Goal: Task Accomplishment & Management: Use online tool/utility

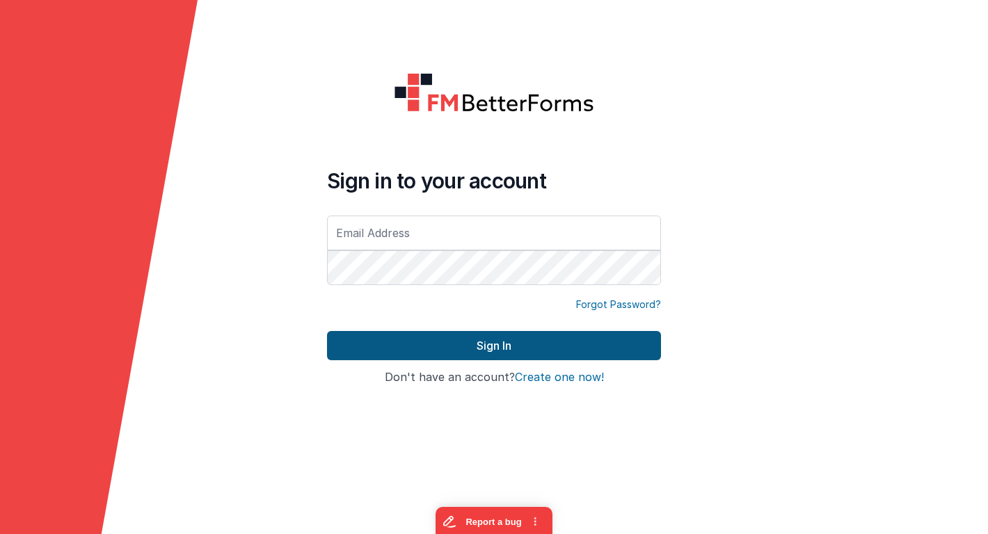
type input "[EMAIL_ADDRESS][DOMAIN_NAME]"
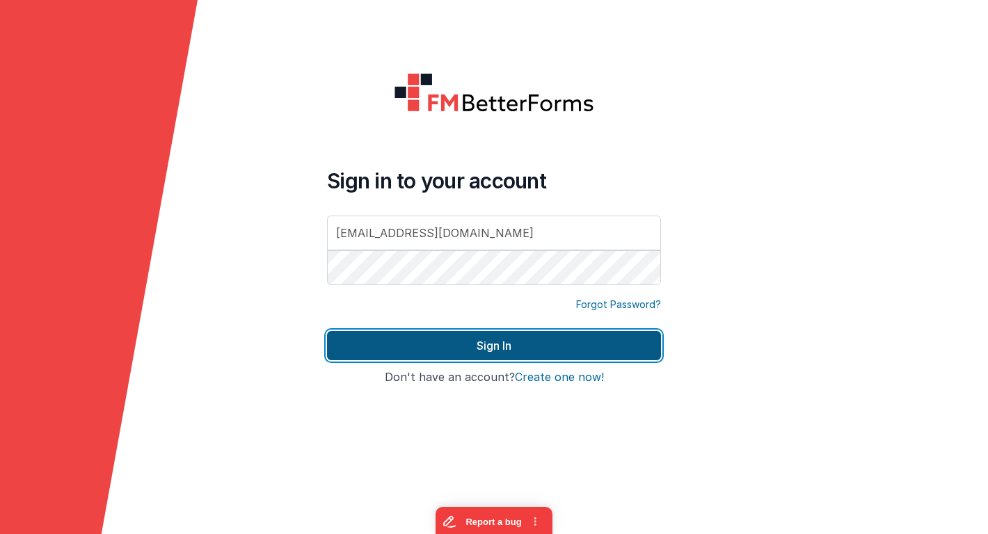
click at [373, 339] on button "Sign In" at bounding box center [494, 345] width 334 height 29
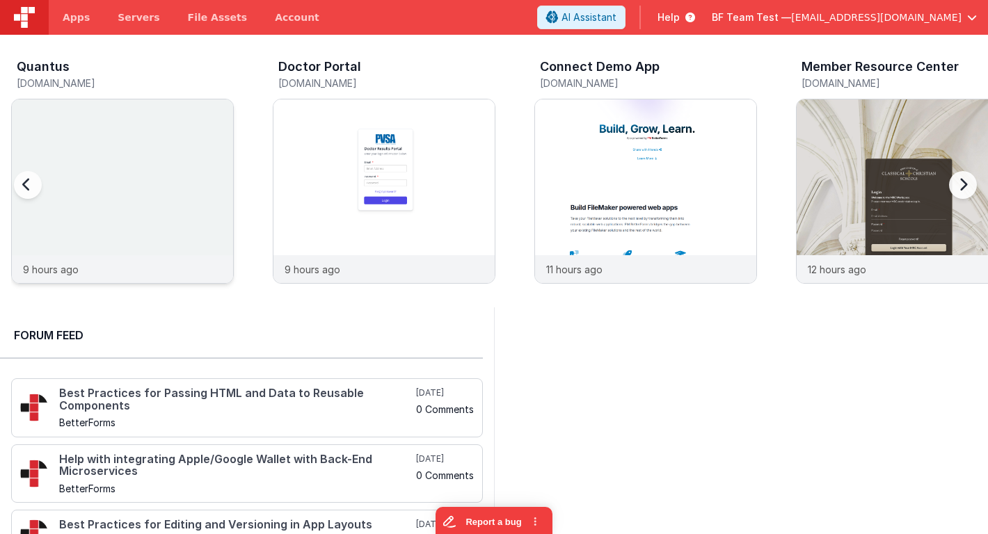
click at [188, 232] on img at bounding box center [122, 209] width 221 height 221
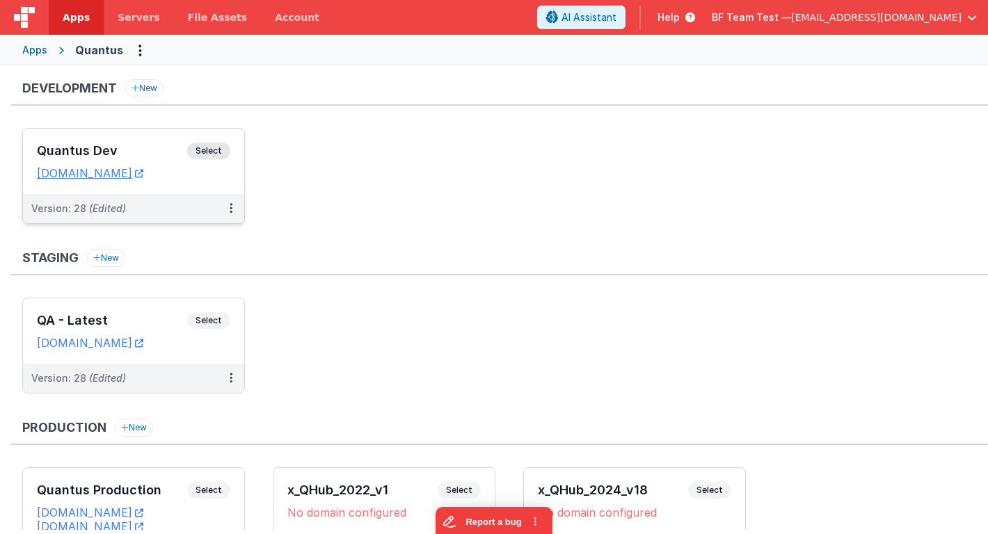
click at [157, 143] on div "Quantus Dev Select" at bounding box center [133, 155] width 193 height 24
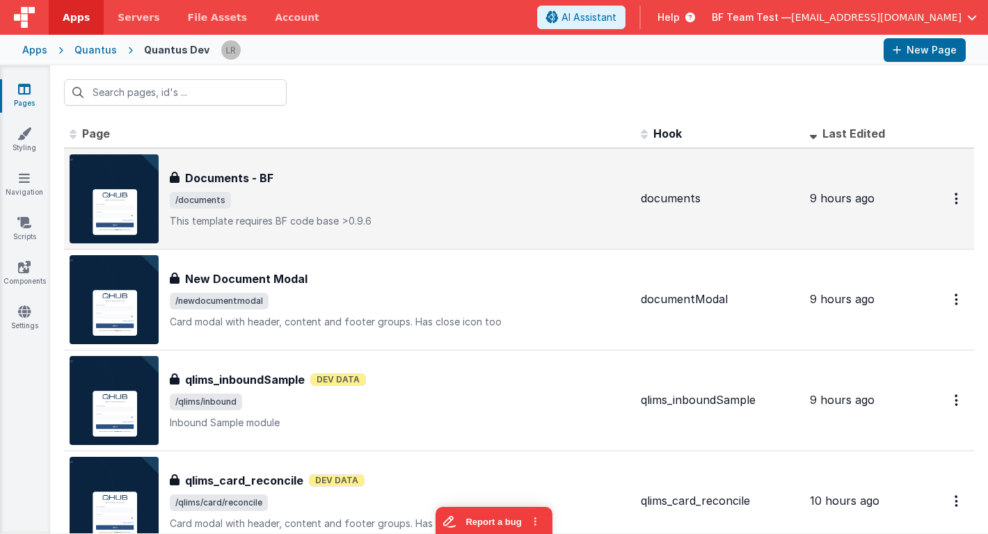
click at [281, 191] on div "Documents - BF Documents - BF /documents This template requires BF code base >0…" at bounding box center [400, 199] width 460 height 58
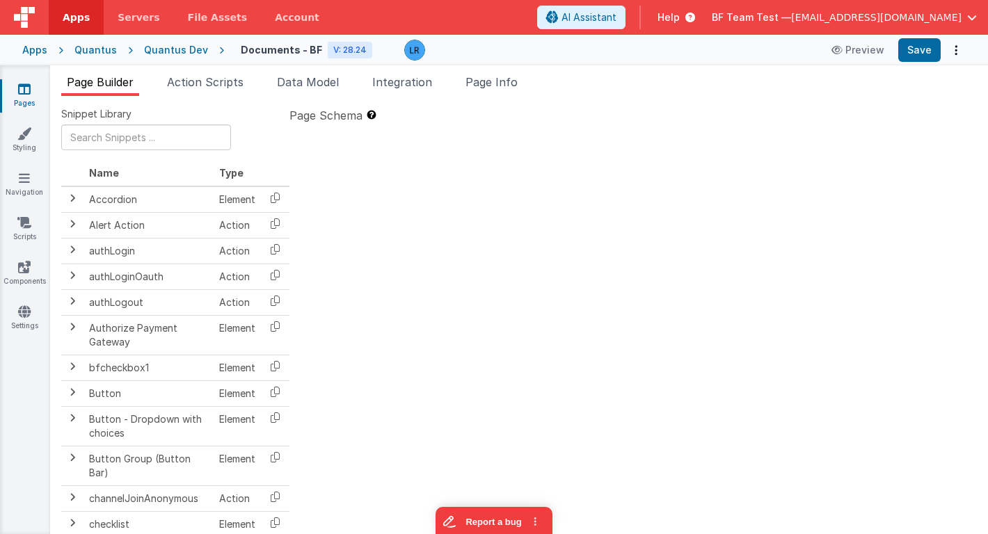
type textarea "This template requires BF code base >0.9.6"
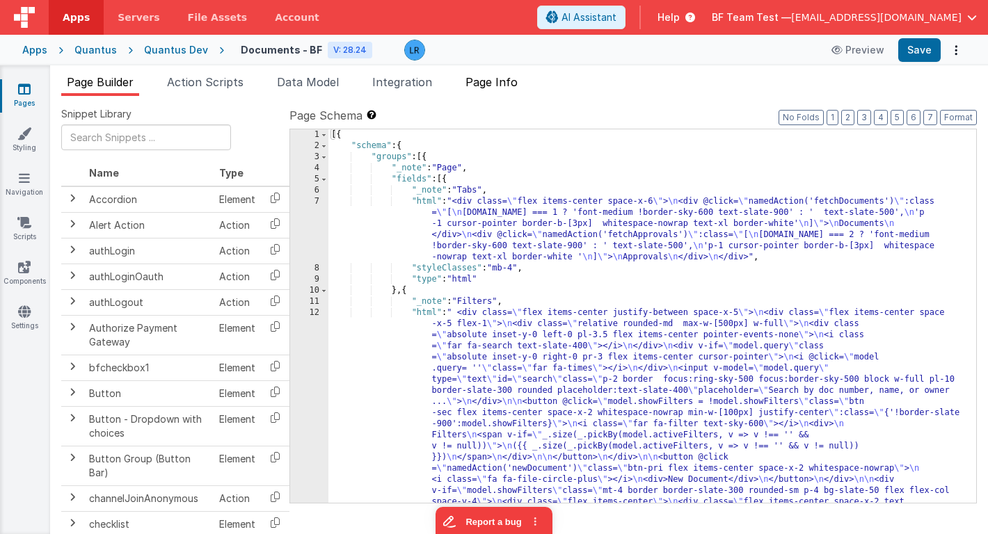
click at [490, 79] on span "Page Info" at bounding box center [491, 82] width 52 height 14
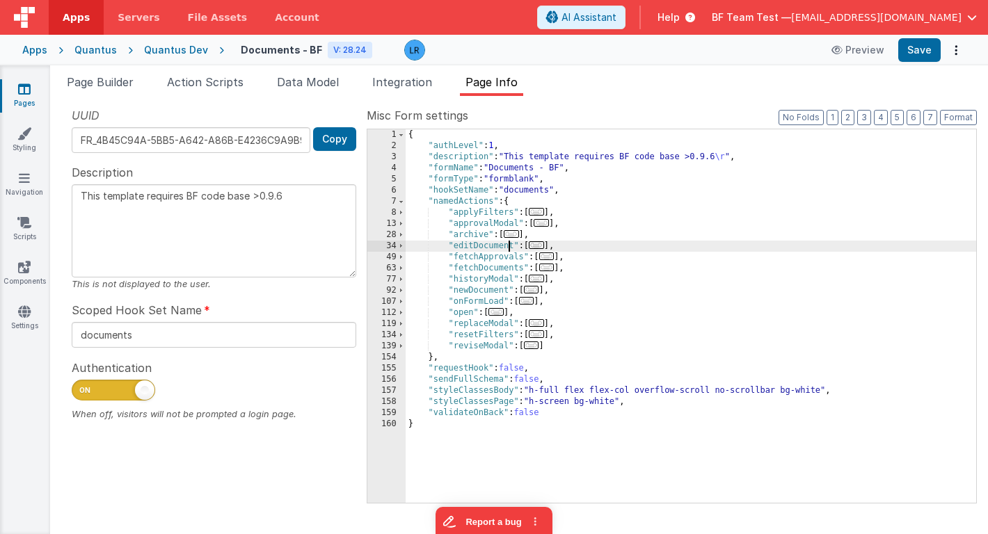
click at [507, 248] on div "{ "authLevel" : 1 , "description" : "This template requires BF code base >0.9.6…" at bounding box center [691, 327] width 570 height 396
click at [541, 248] on span "..." at bounding box center [536, 245] width 15 height 8
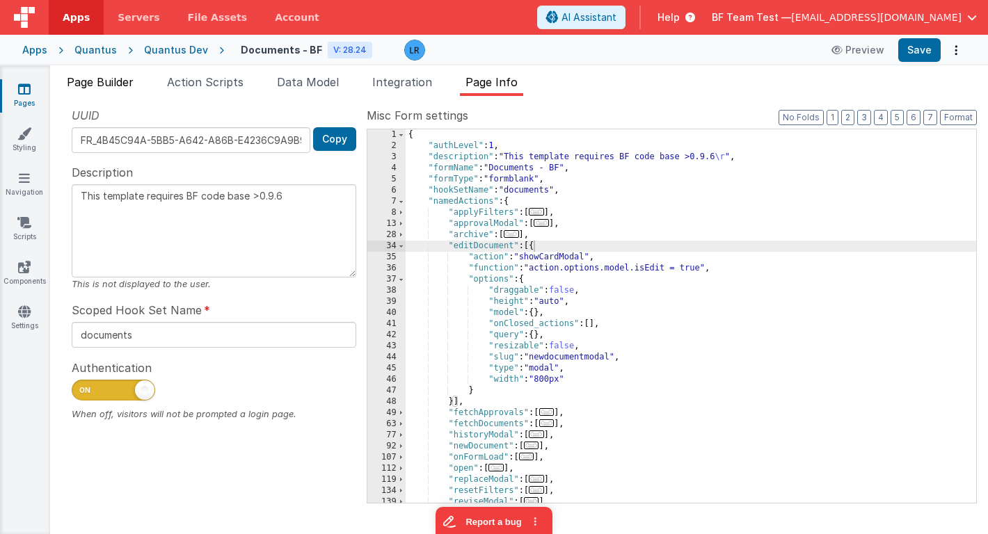
click at [94, 77] on span "Page Builder" at bounding box center [100, 82] width 67 height 14
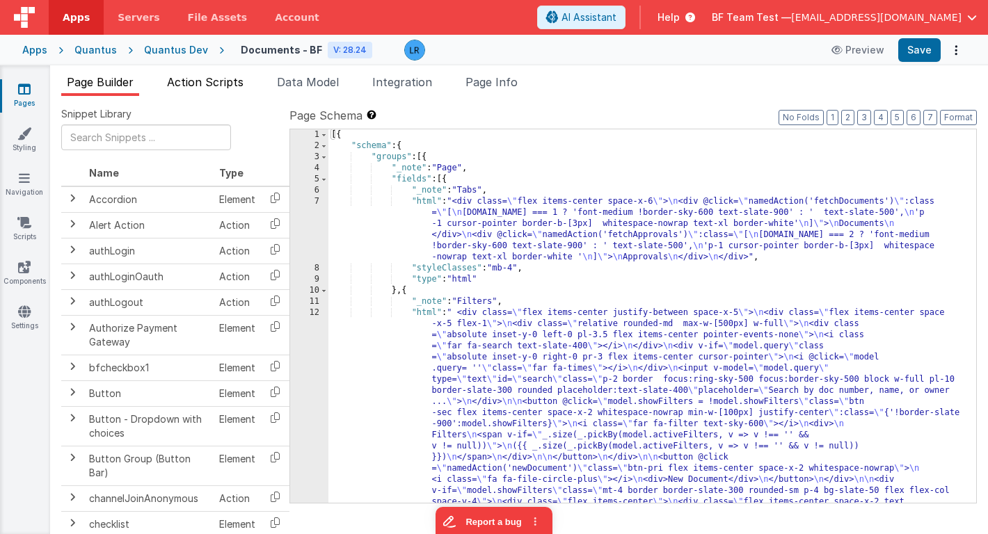
click at [235, 81] on span "Action Scripts" at bounding box center [205, 82] width 77 height 14
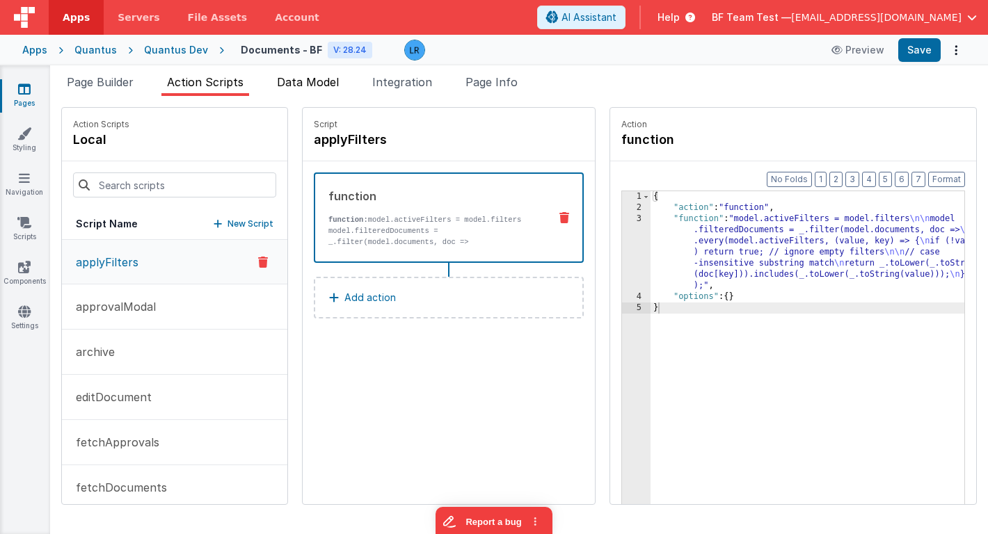
click at [314, 83] on span "Data Model" at bounding box center [308, 82] width 62 height 14
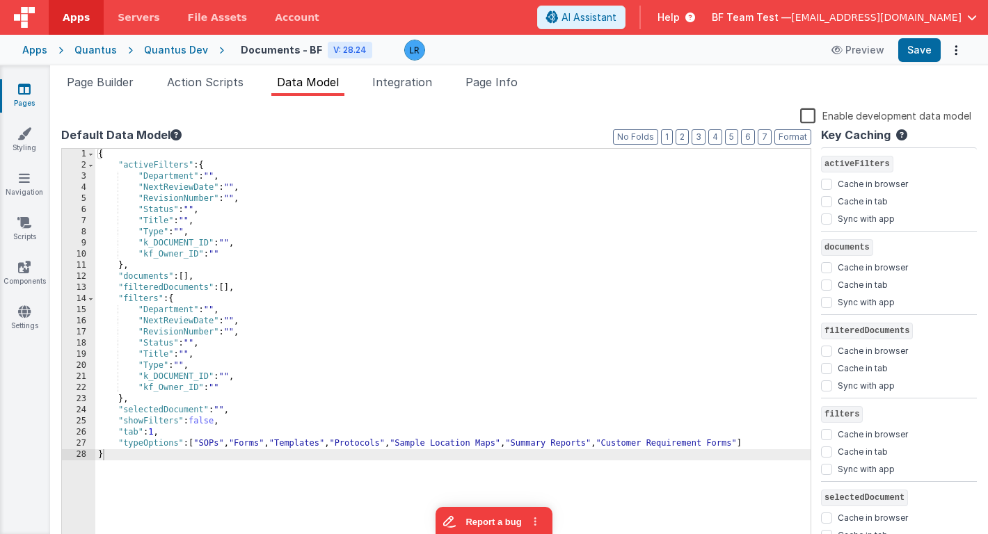
click at [266, 297] on div "{ "activeFilters" : { "Department" : "" , "NextReviewDate" : "" , "RevisionNumb…" at bounding box center [452, 358] width 715 height 419
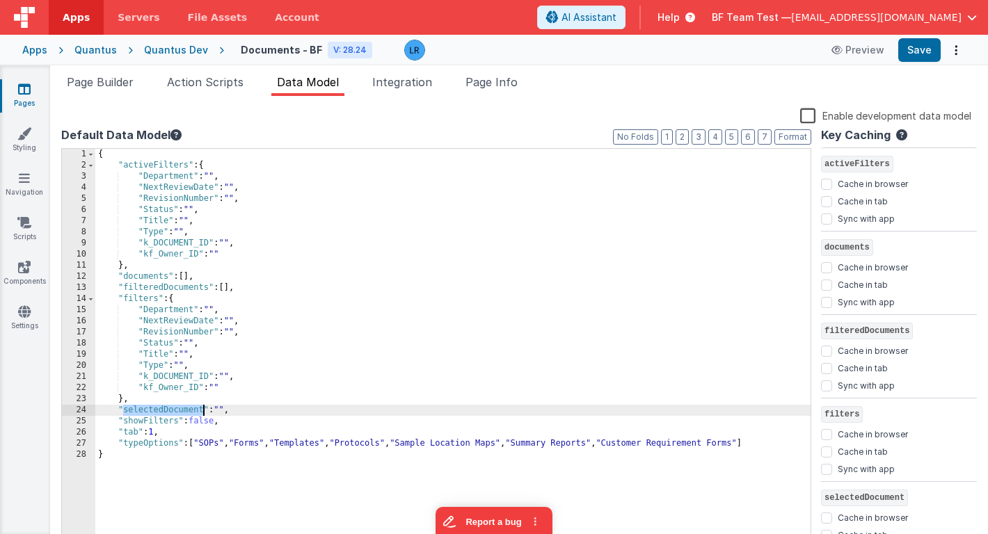
drag, startPoint x: 123, startPoint y: 415, endPoint x: 204, endPoint y: 412, distance: 80.7
click at [204, 412] on div "{ "activeFilters" : { "Department" : "" , "NextReviewDate" : "" , "RevisionNumb…" at bounding box center [452, 358] width 715 height 419
click at [124, 88] on span "Page Builder" at bounding box center [100, 82] width 67 height 14
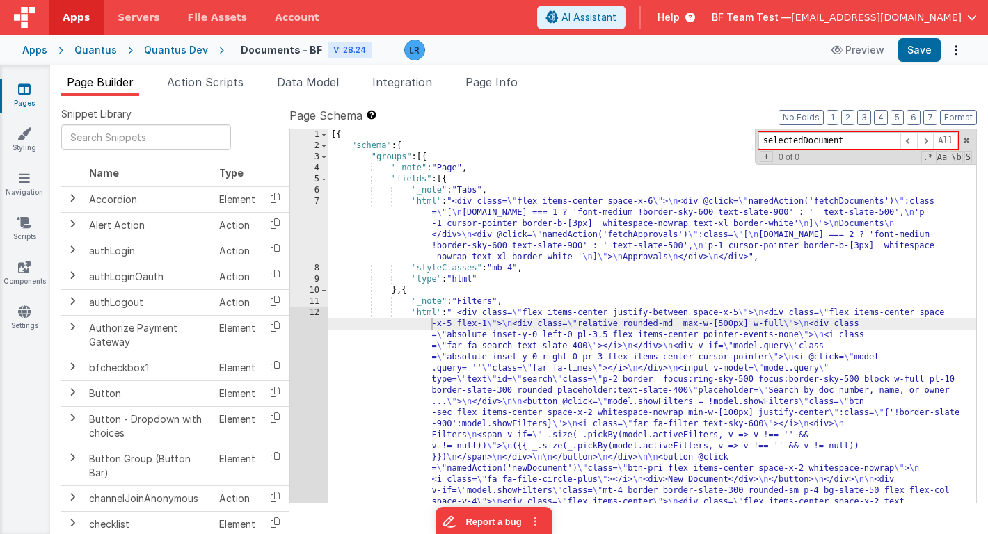
drag, startPoint x: 855, startPoint y: 138, endPoint x: 739, endPoint y: 138, distance: 116.2
click at [739, 138] on div "[{ "schema" : { "groups" : [{ "_note" : "Page" , "fields" : [{ "_note" : "Tabs"…" at bounding box center [652, 316] width 648 height 374
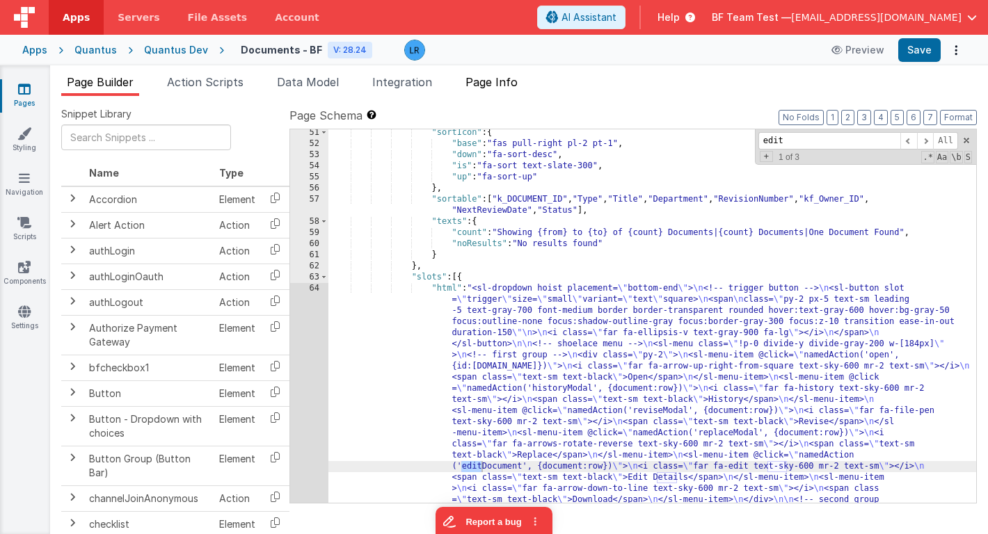
type input "edit"
click at [500, 81] on span "Page Info" at bounding box center [491, 82] width 52 height 14
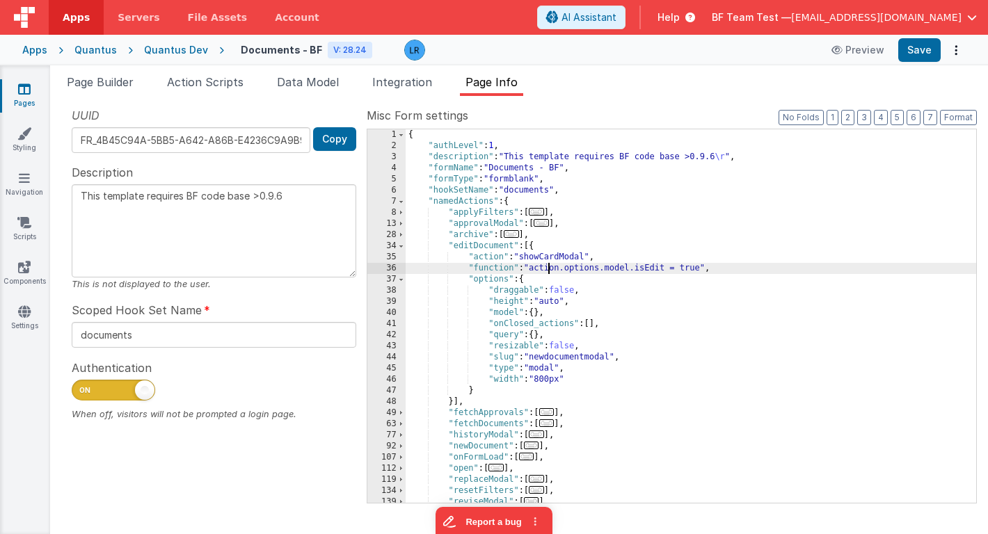
click at [549, 269] on div "{ "authLevel" : 1 , "description" : "This template requires BF code base >0.9.6…" at bounding box center [691, 327] width 570 height 396
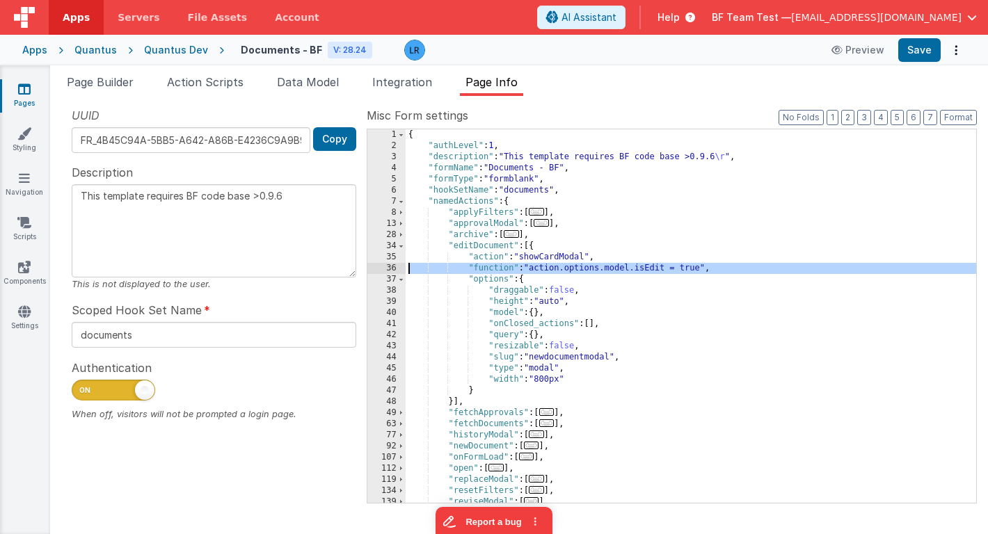
click at [381, 266] on div "36" at bounding box center [386, 268] width 38 height 11
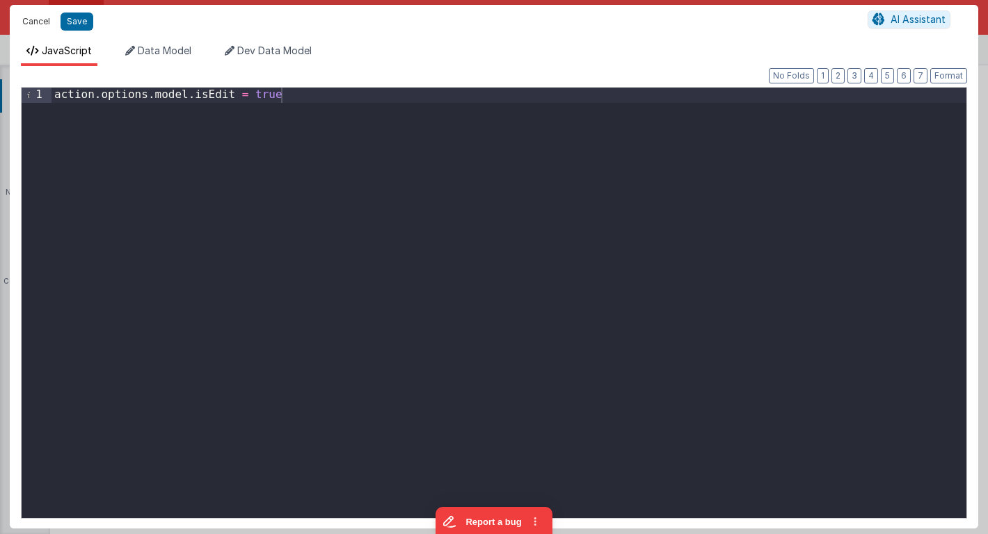
click at [39, 22] on button "Cancel" at bounding box center [36, 21] width 42 height 19
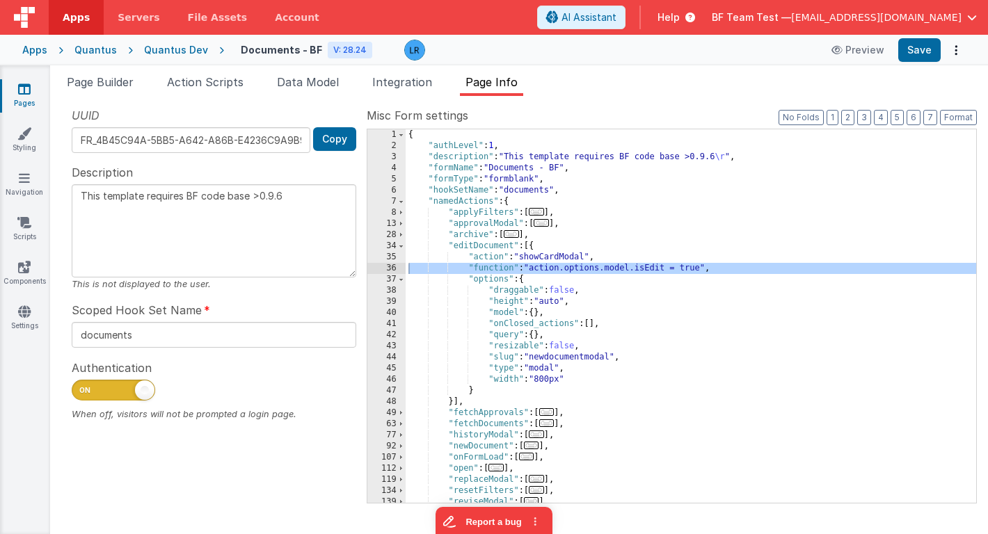
click at [432, 269] on div "{ "authLevel" : 1 , "description" : "This template requires BF code base >0.9.6…" at bounding box center [691, 327] width 570 height 396
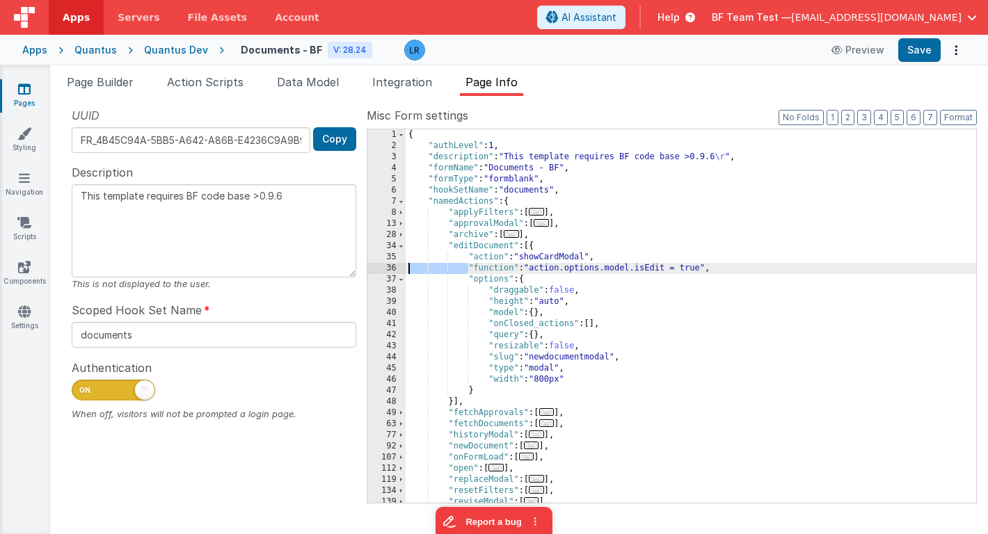
click at [432, 269] on div "{ "authLevel" : 1 , "description" : "This template requires BF code base >0.9.6…" at bounding box center [691, 327] width 570 height 396
click at [391, 268] on div "36" at bounding box center [386, 268] width 38 height 11
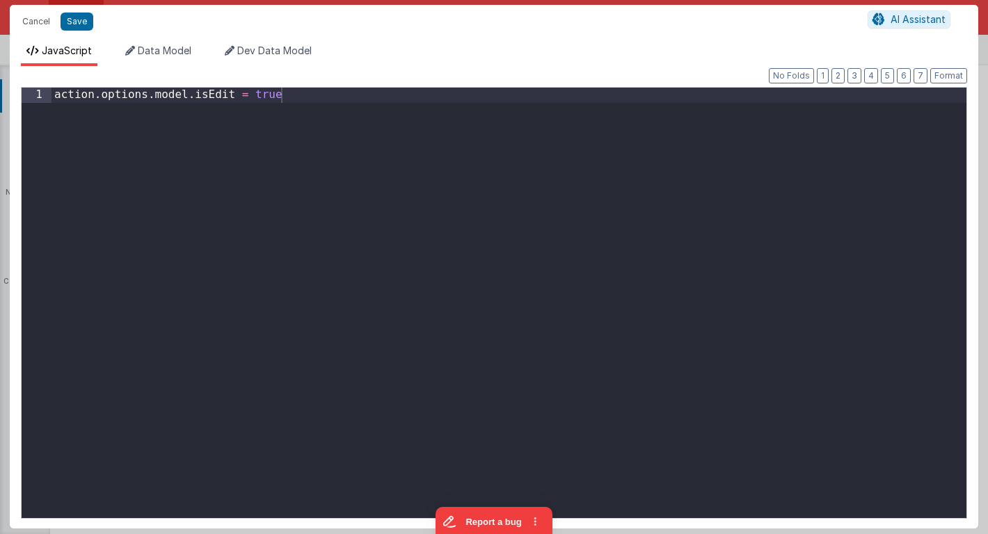
click at [391, 268] on div "Cancel Save AI Assistant JavaScript Data Model Dev Data Model Format 7 6 5 4 3 …" at bounding box center [494, 267] width 988 height 534
click at [326, 104] on div "action . options . model . isEdit = true" at bounding box center [508, 318] width 915 height 461
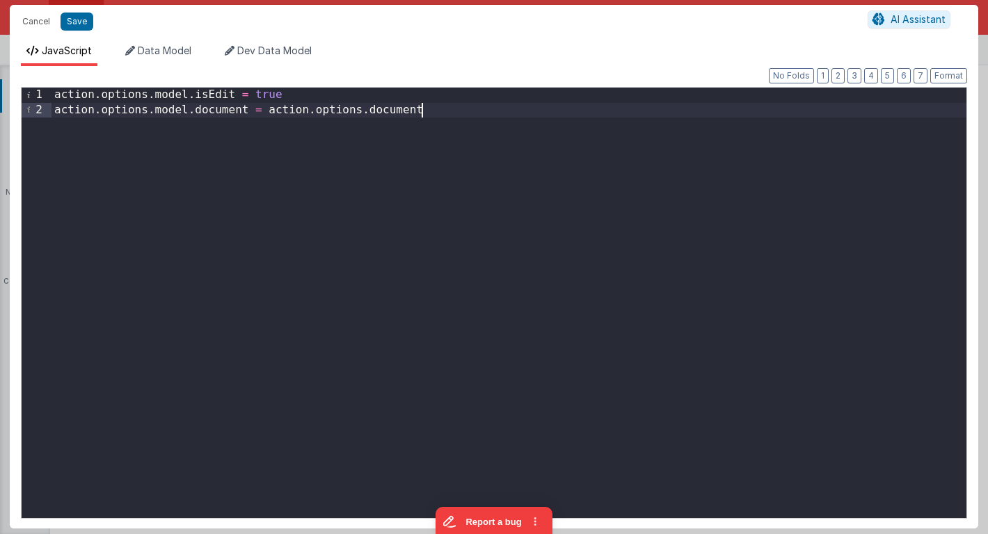
click at [346, 106] on div "action . options . model . isEdit = true action . options . model . document = …" at bounding box center [508, 318] width 915 height 461
click at [77, 19] on button "Save" at bounding box center [77, 22] width 33 height 18
type textarea "This template requires BF code base >0.9.6"
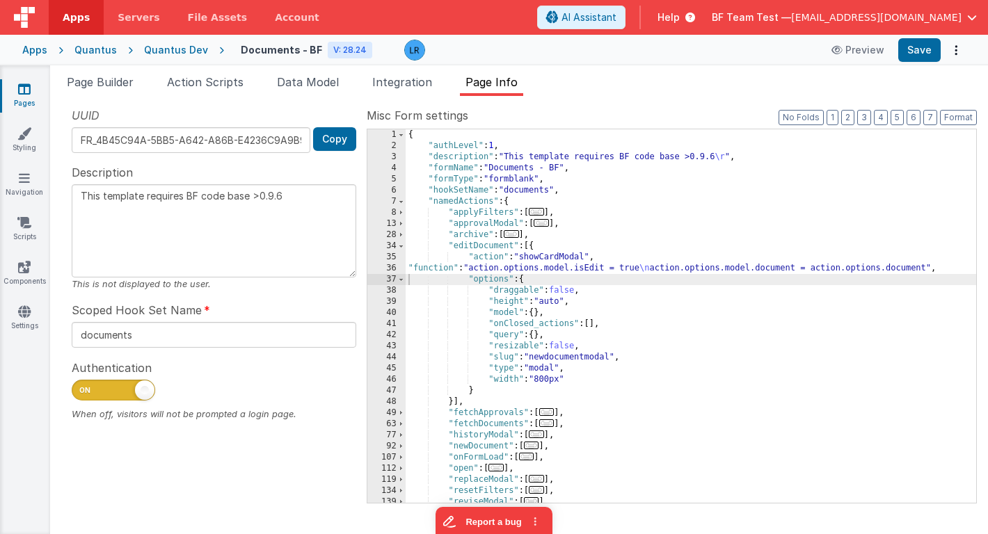
click at [38, 50] on div "Apps" at bounding box center [34, 50] width 25 height 14
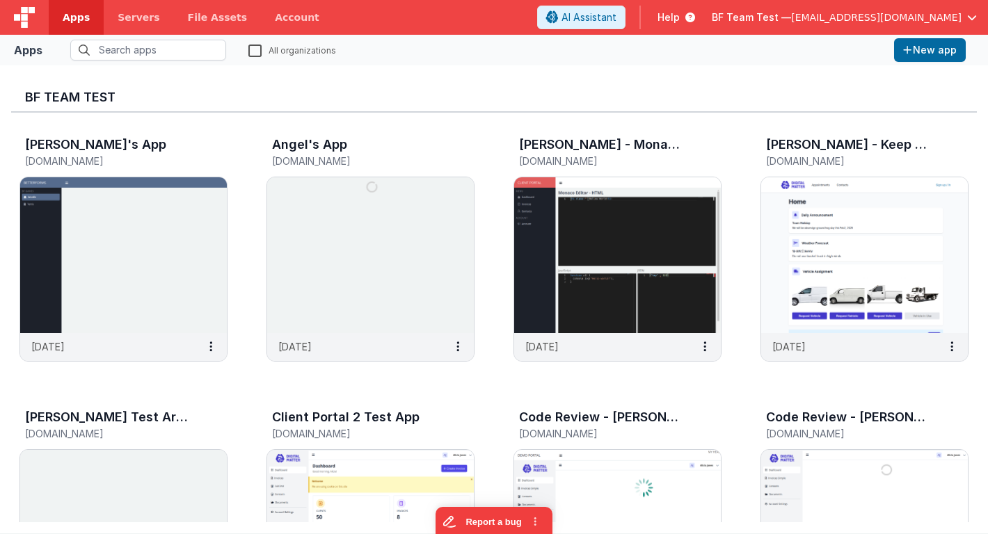
click at [791, 17] on span "BF Team Test —" at bounding box center [751, 17] width 79 height 14
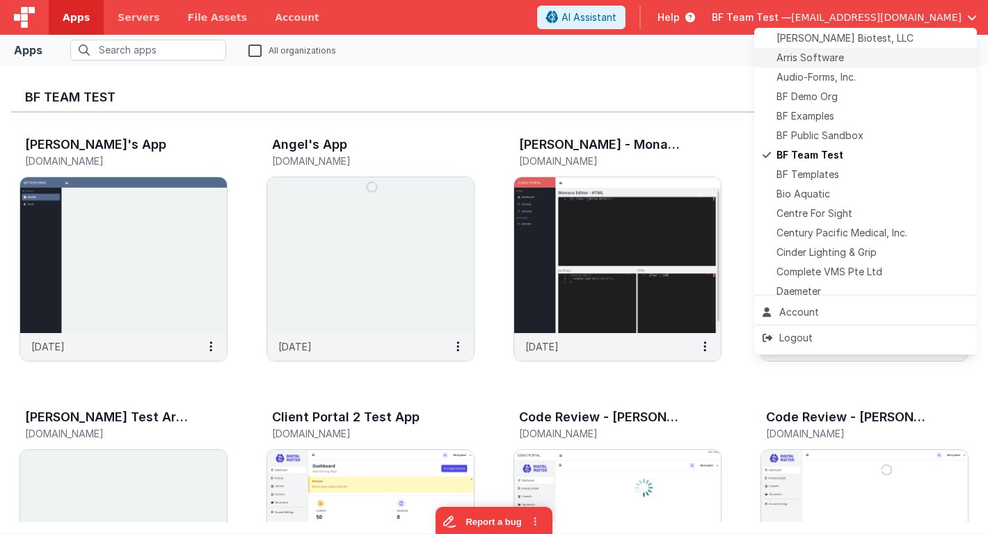
scroll to position [346, 0]
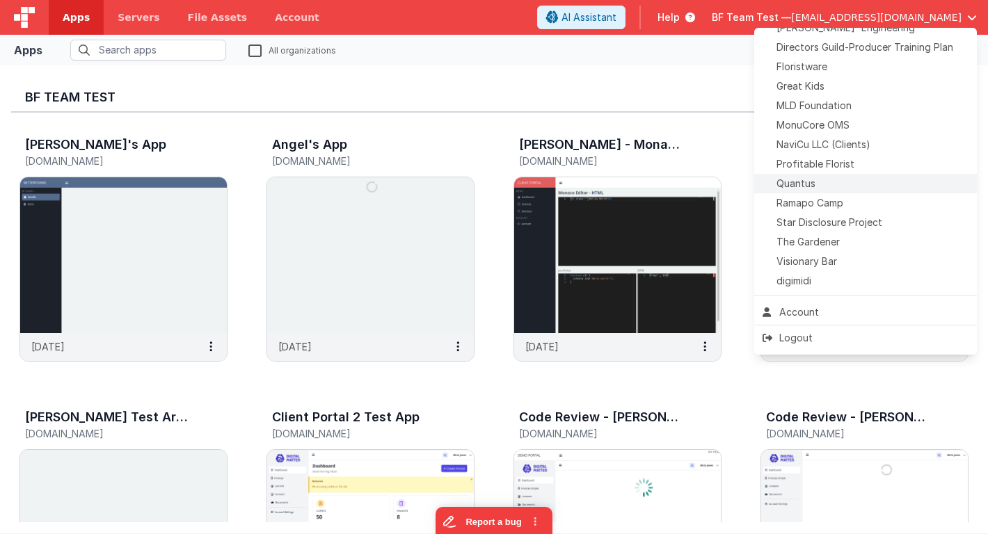
click at [799, 185] on span "Quantus" at bounding box center [795, 184] width 39 height 14
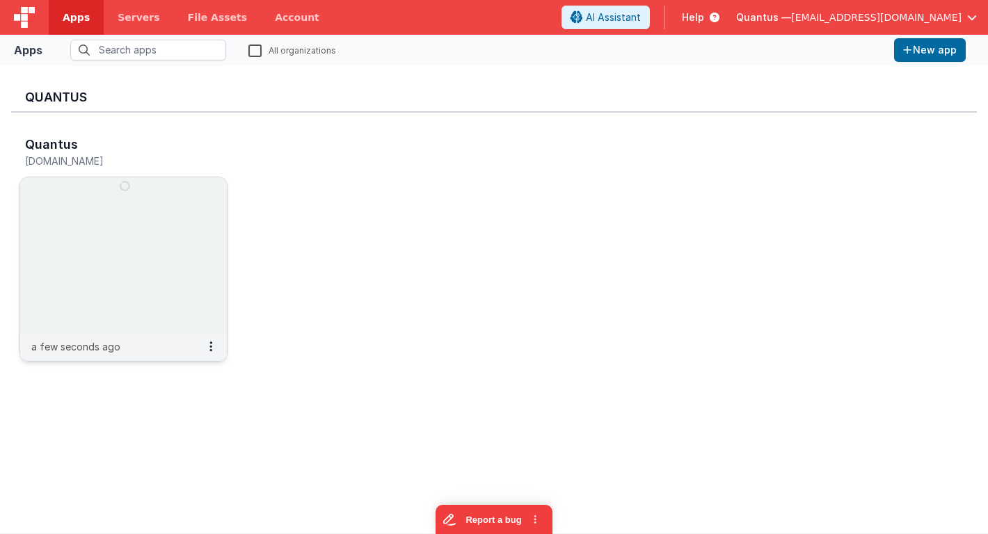
click at [127, 204] on img at bounding box center [123, 255] width 207 height 156
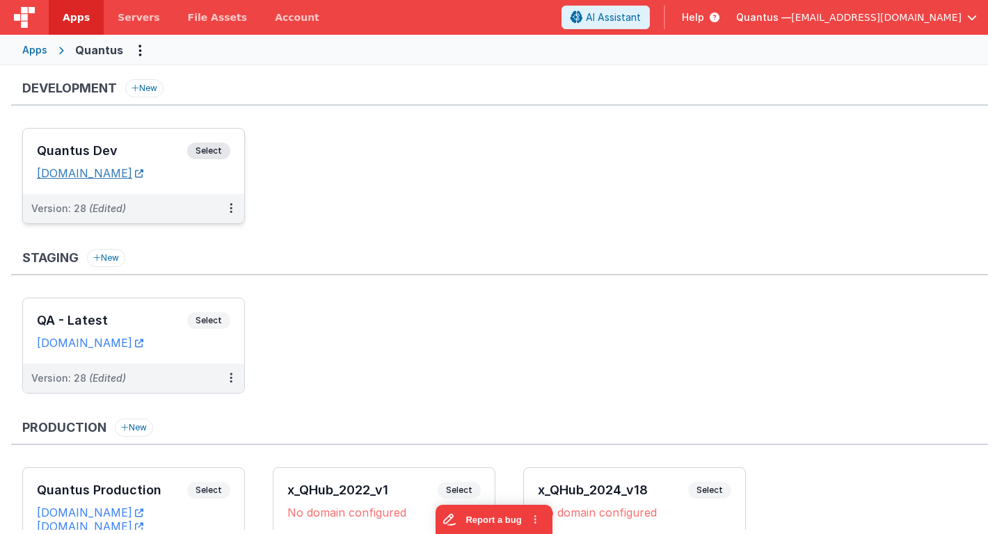
click at [143, 169] on link "[DOMAIN_NAME]" at bounding box center [90, 173] width 106 height 14
click at [150, 143] on div "Quantus Dev Select" at bounding box center [133, 155] width 193 height 24
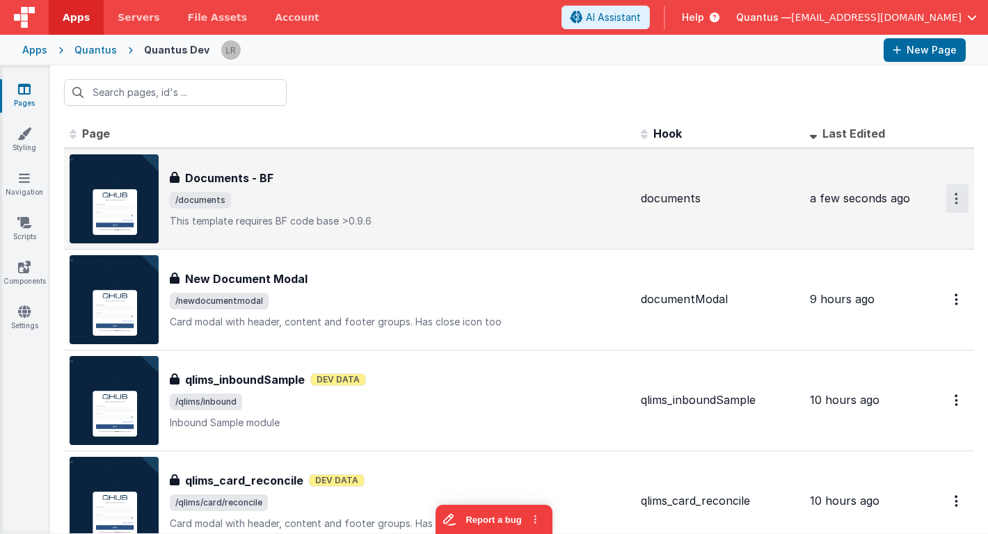
click at [954, 201] on button "Options" at bounding box center [957, 198] width 22 height 29
click at [912, 232] on link "Preview" at bounding box center [907, 230] width 122 height 25
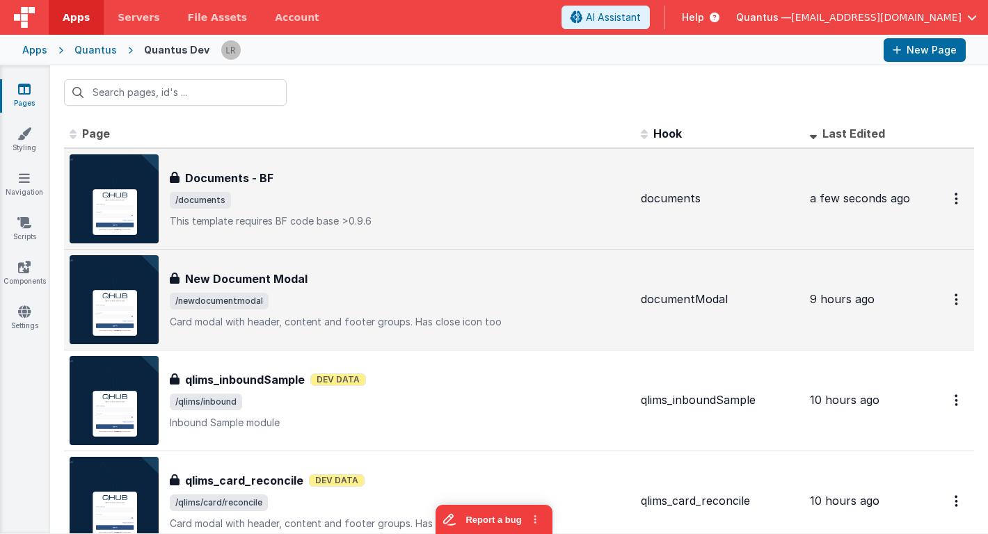
click at [310, 296] on span "/newdocumentmodal" at bounding box center [400, 301] width 460 height 17
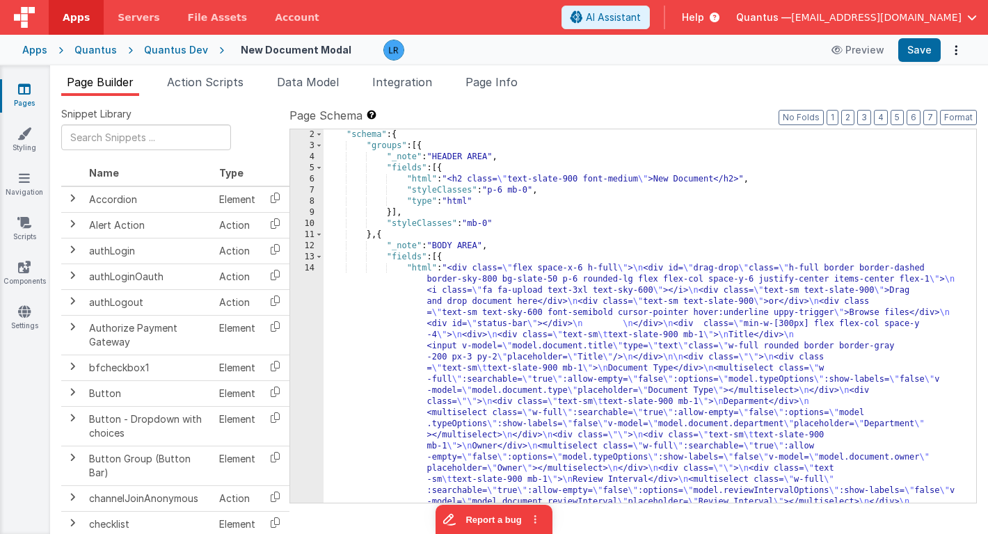
scroll to position [272, 0]
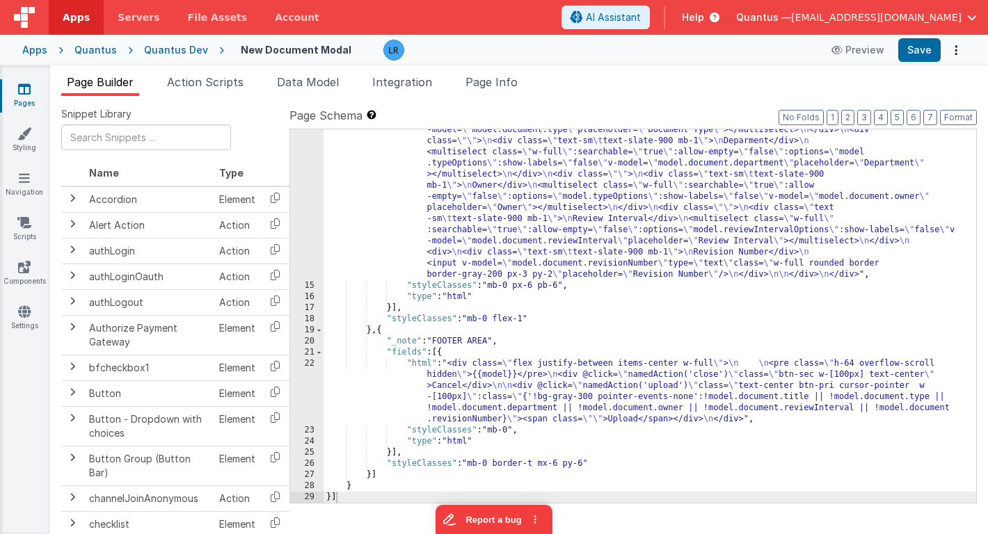
click at [456, 374] on div ""html" : "<div class= \" flex space-x-6 h-full \" > \n <div id= \" drag-drop \"…" at bounding box center [649, 333] width 653 height 663
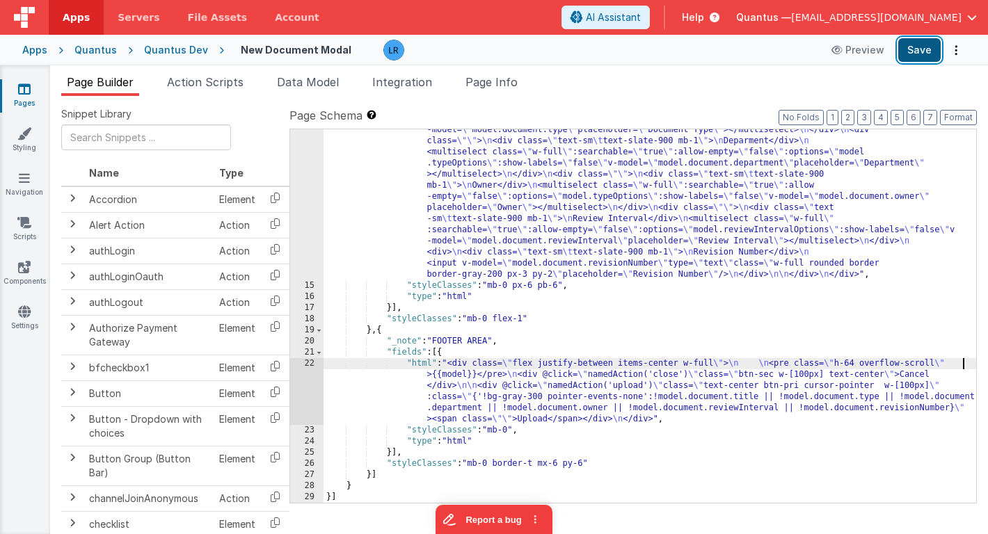
click at [914, 48] on button "Save" at bounding box center [919, 50] width 42 height 24
click at [506, 81] on span "Page Info" at bounding box center [491, 82] width 52 height 14
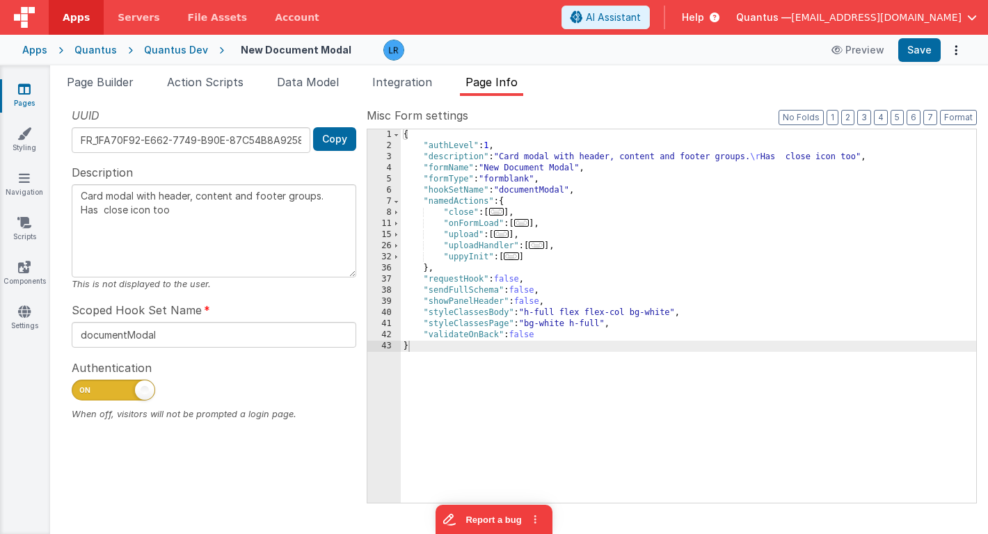
click at [177, 46] on div "Quantus Dev" at bounding box center [176, 50] width 64 height 14
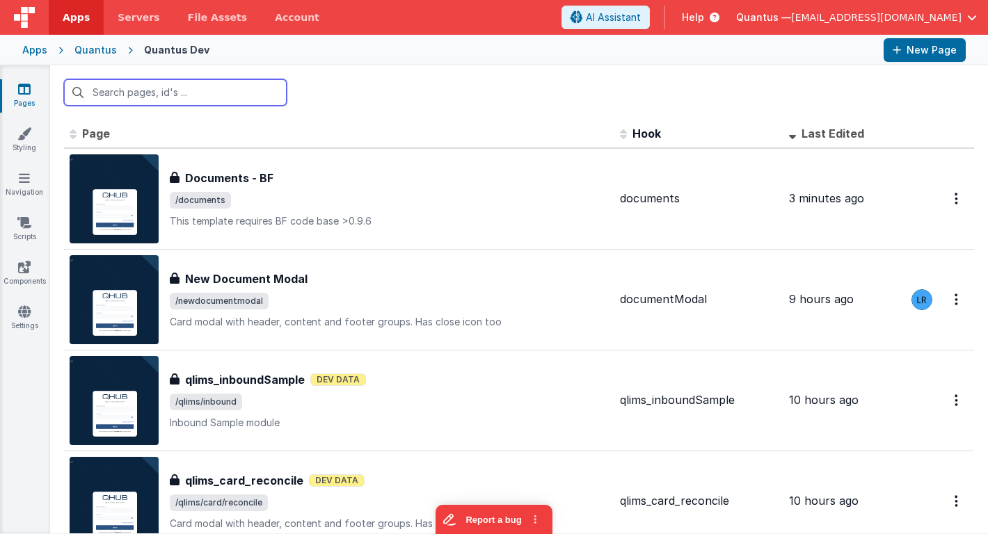
click at [159, 95] on input "text" at bounding box center [175, 92] width 223 height 26
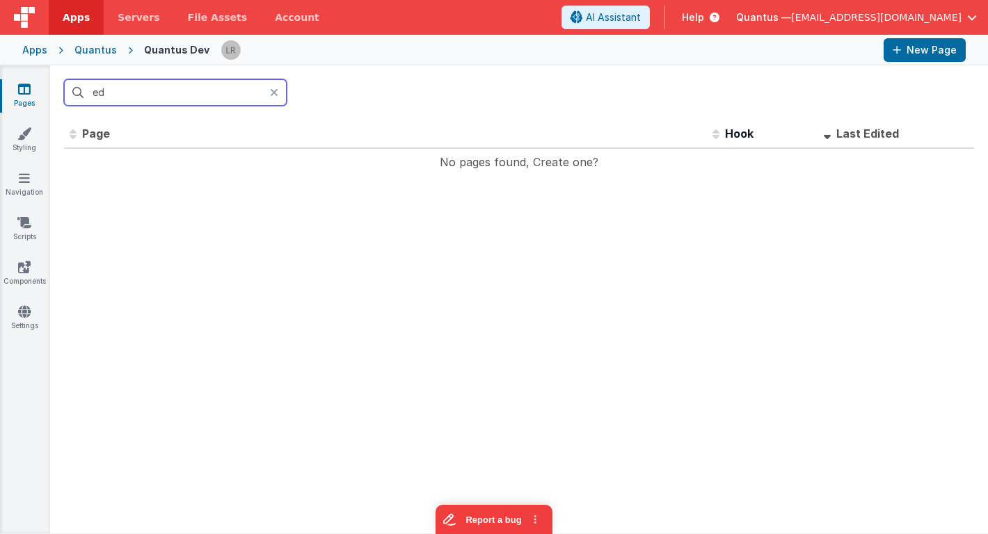
type input "e"
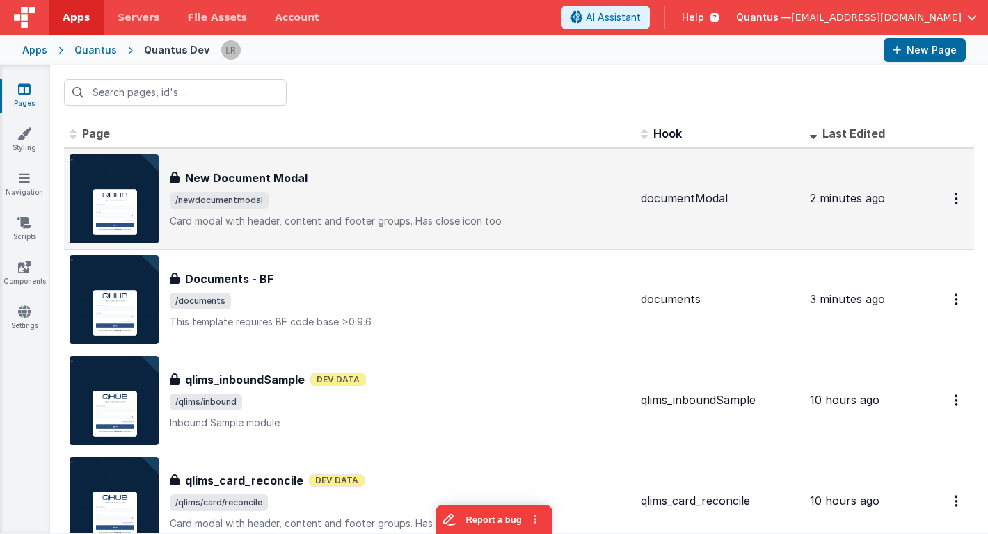
click at [454, 205] on span "/newdocumentmodal" at bounding box center [400, 200] width 460 height 17
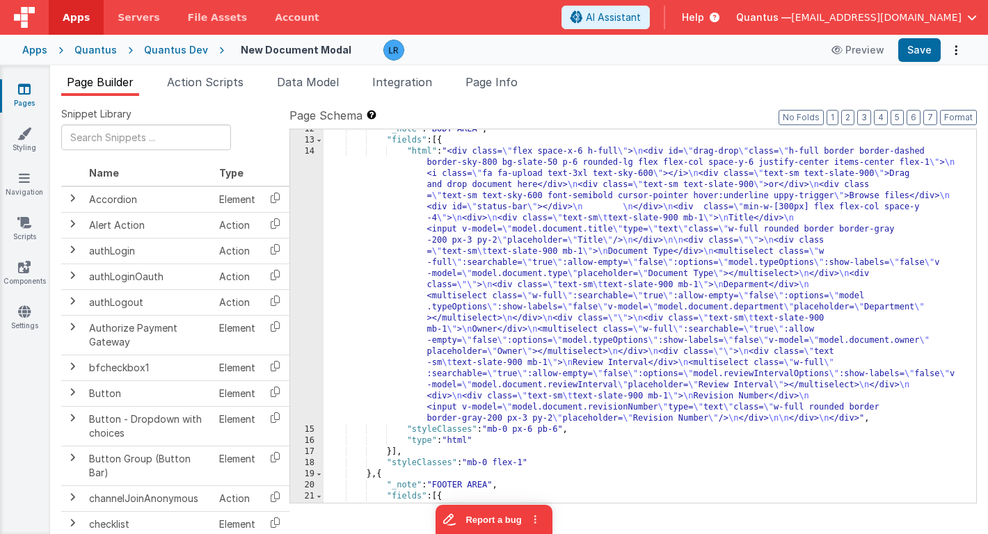
scroll to position [272, 0]
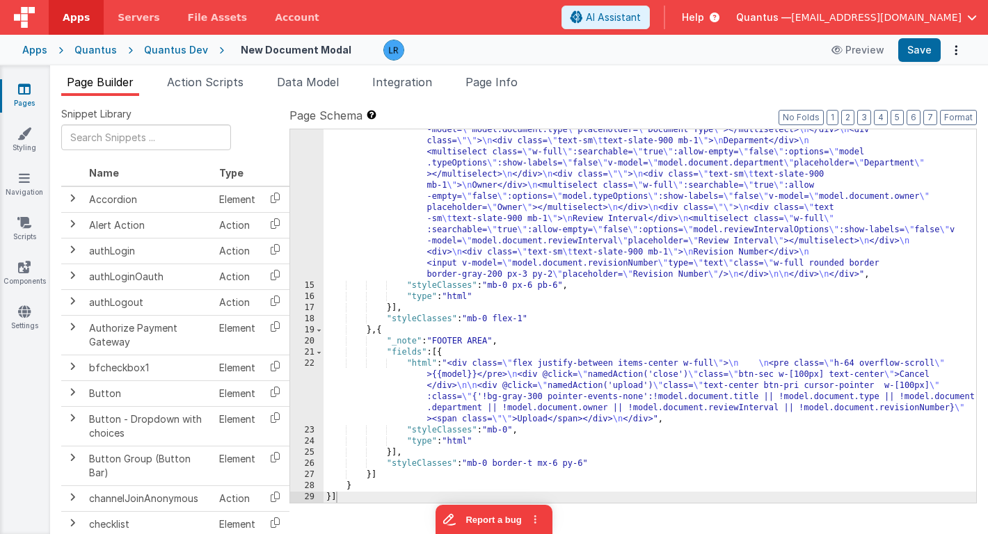
click at [509, 202] on div ""html" : "<div class= \" flex space-x-6 h-full \" > \n <div id= \" drag-drop \"…" at bounding box center [649, 333] width 653 height 663
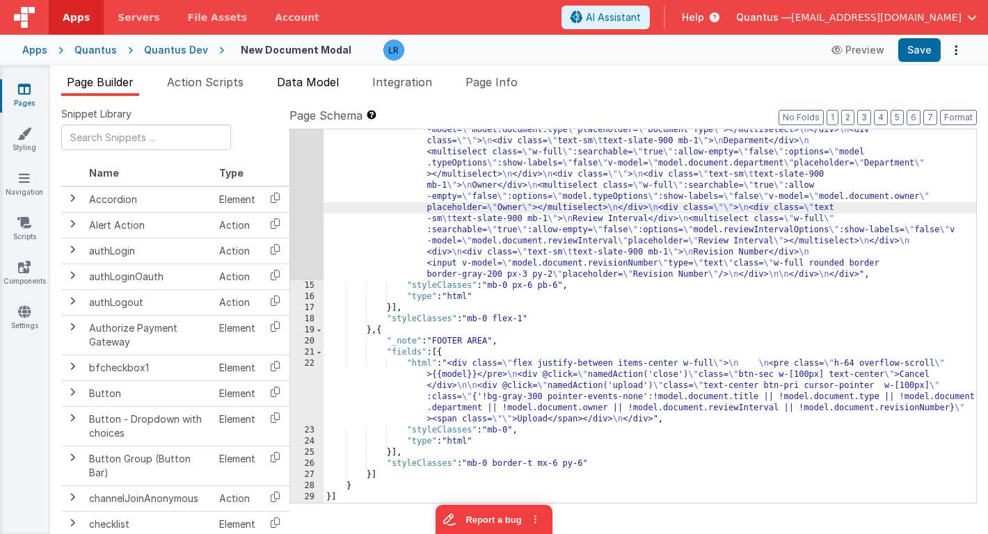
click at [332, 81] on span "Data Model" at bounding box center [308, 82] width 62 height 14
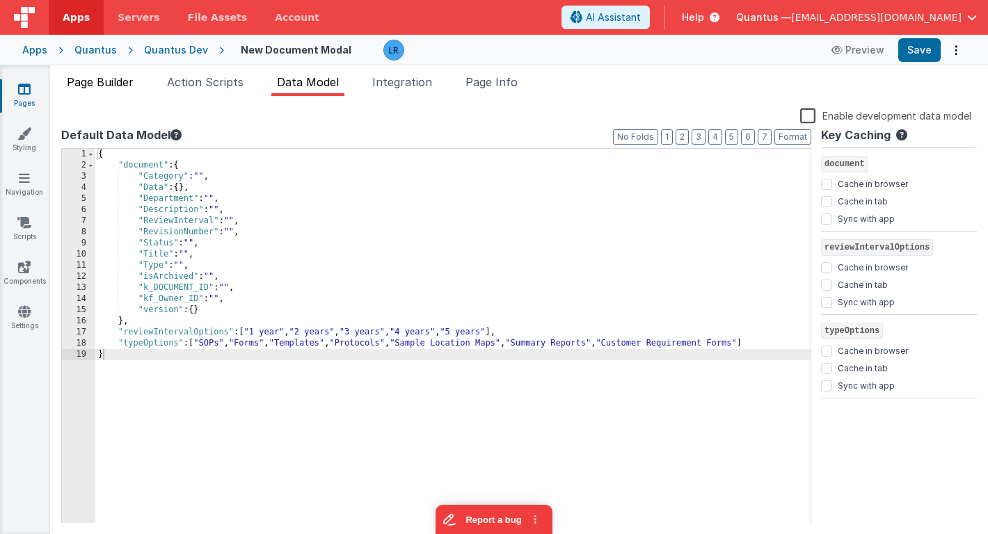
click at [113, 85] on span "Page Builder" at bounding box center [100, 82] width 67 height 14
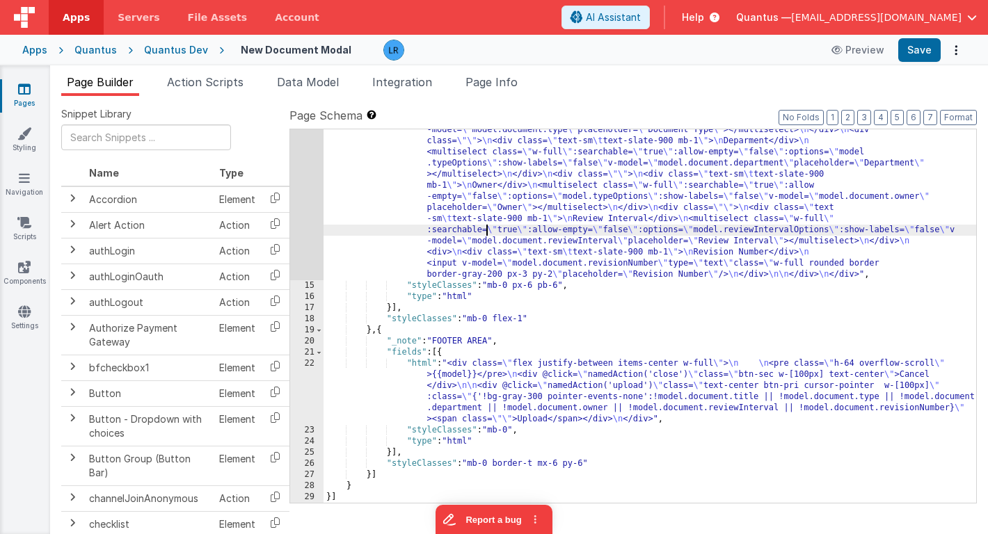
click at [486, 225] on div ""html" : "<div class= \" flex space-x-6 h-full \" > \n <div id= \" drag-drop \"…" at bounding box center [649, 333] width 653 height 663
click at [309, 231] on div "14" at bounding box center [306, 141] width 33 height 278
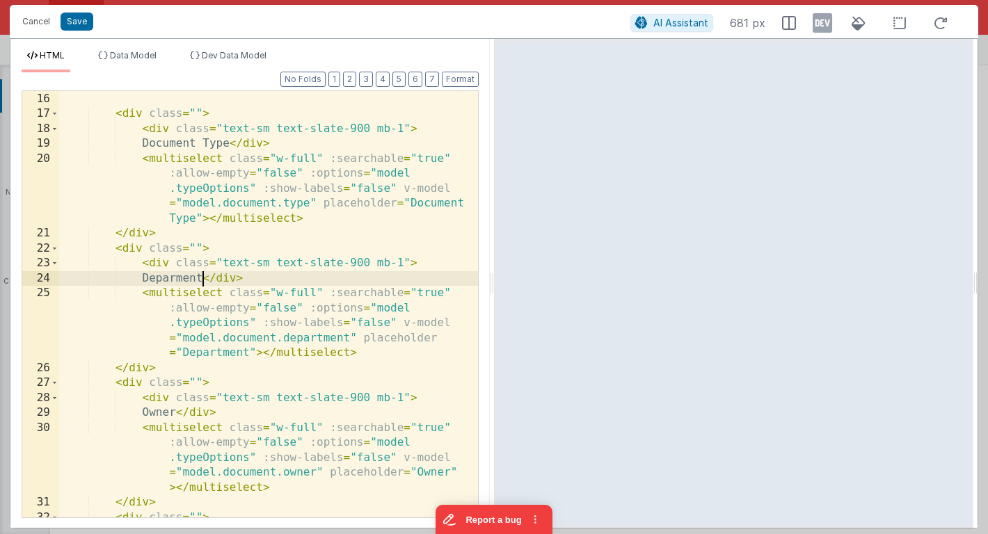
scroll to position [0, 0]
click at [201, 280] on div "</ div > < div class = "" > < div class = "text-sm text-slate-900 mb-1" > Docum…" at bounding box center [268, 305] width 419 height 456
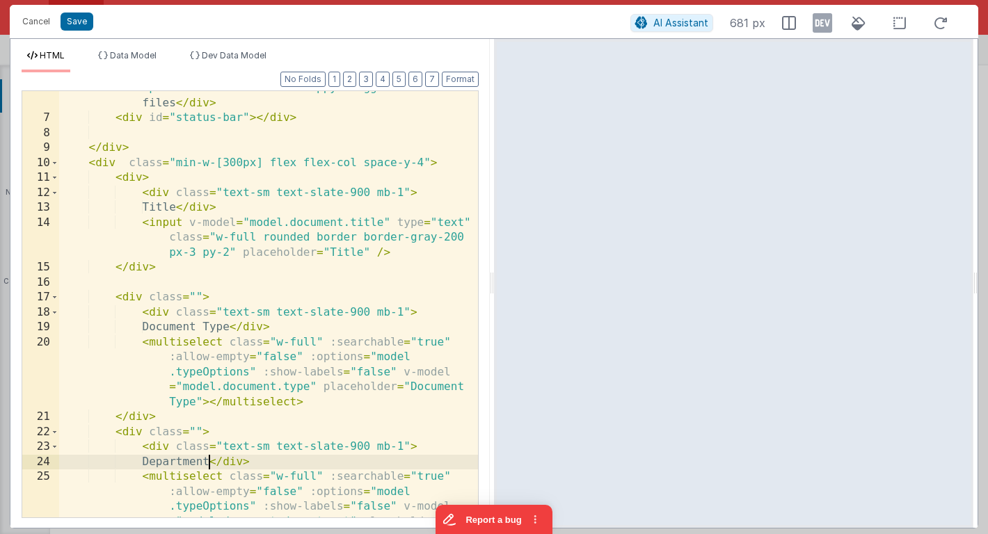
scroll to position [134, 0]
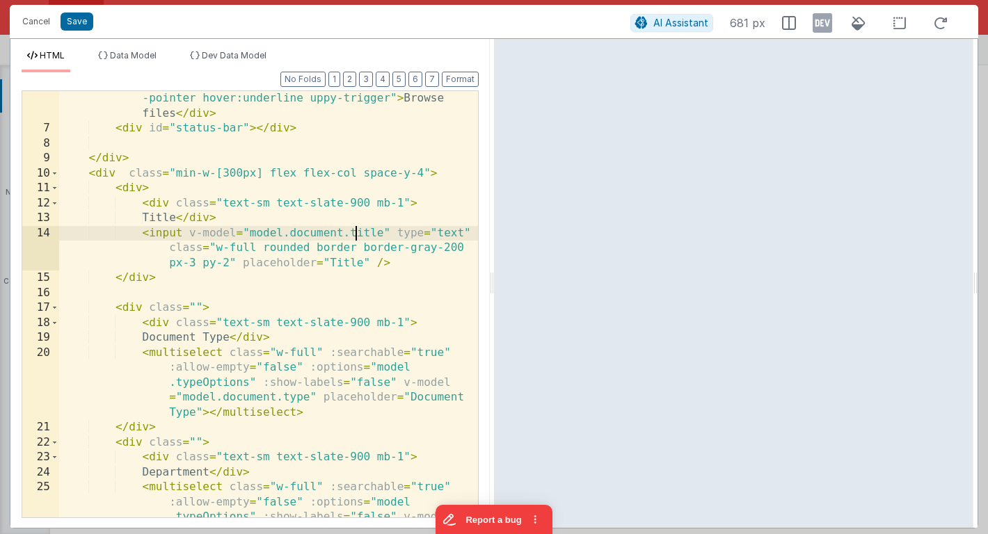
click at [356, 234] on div "< div class = "text-sm text-sky-600 font-semibold cursor -pointer hover:underli…" at bounding box center [268, 350] width 419 height 546
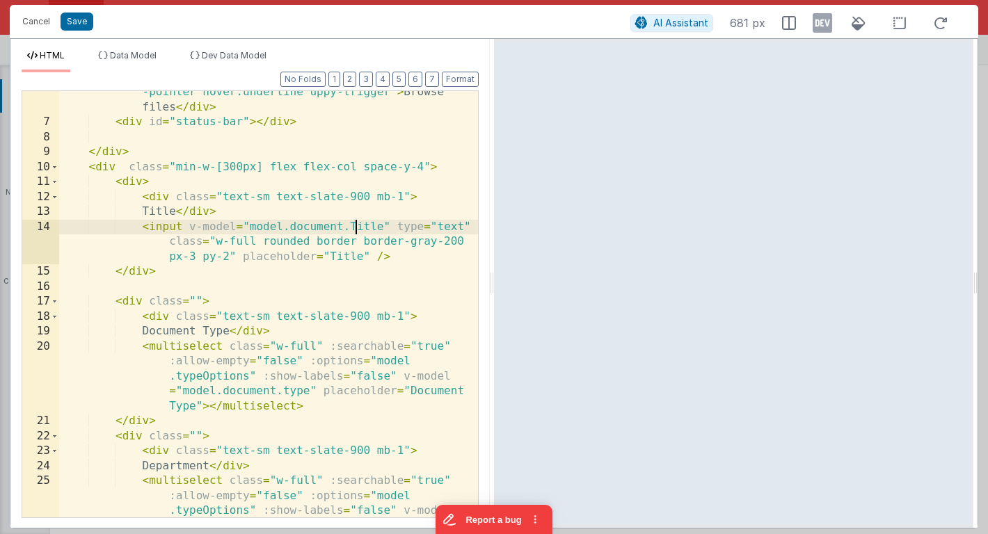
scroll to position [147, 0]
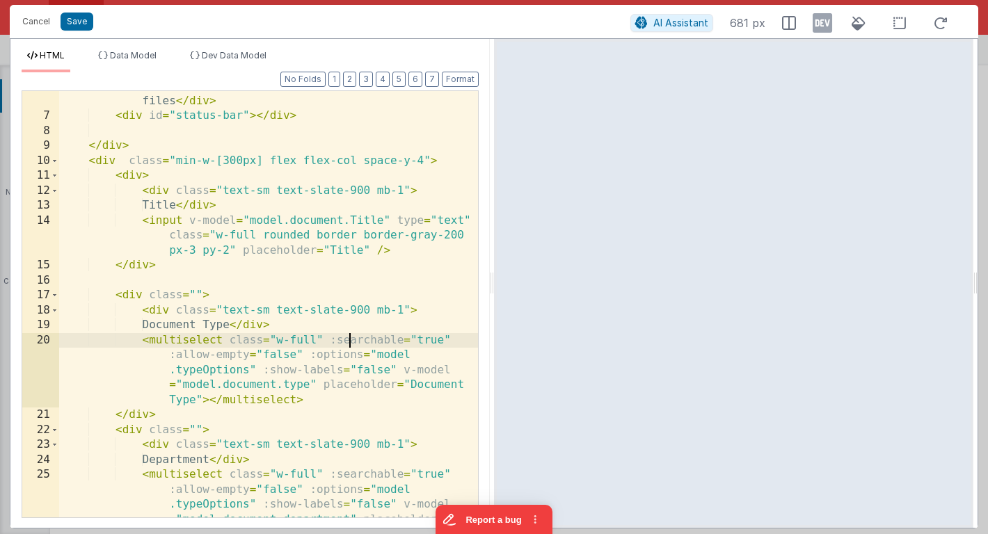
click at [350, 336] on div "< div class = "text-sm text-sky-600 font-semibold cursor -pointer hover:underli…" at bounding box center [268, 337] width 419 height 546
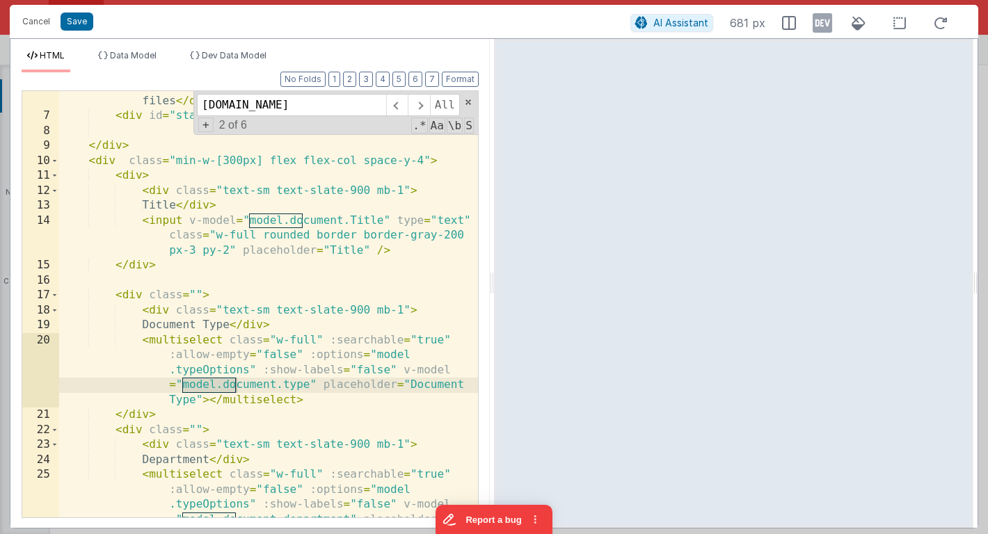
type input "[DOMAIN_NAME]"
click at [291, 383] on div "< div class = "text-sm text-sky-600 font-semibold cursor -pointer hover:underli…" at bounding box center [268, 337] width 419 height 546
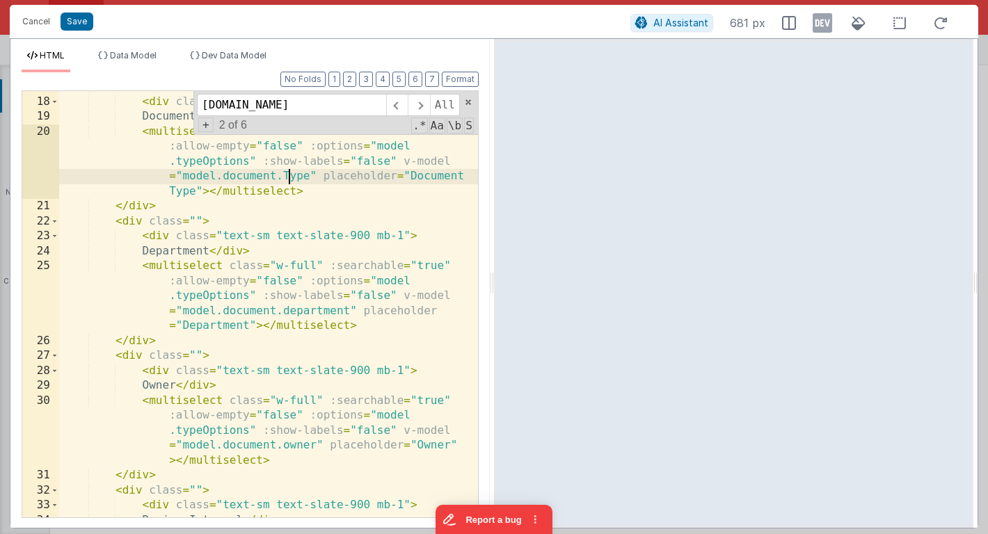
scroll to position [355, 0]
click at [422, 110] on span at bounding box center [419, 105] width 22 height 22
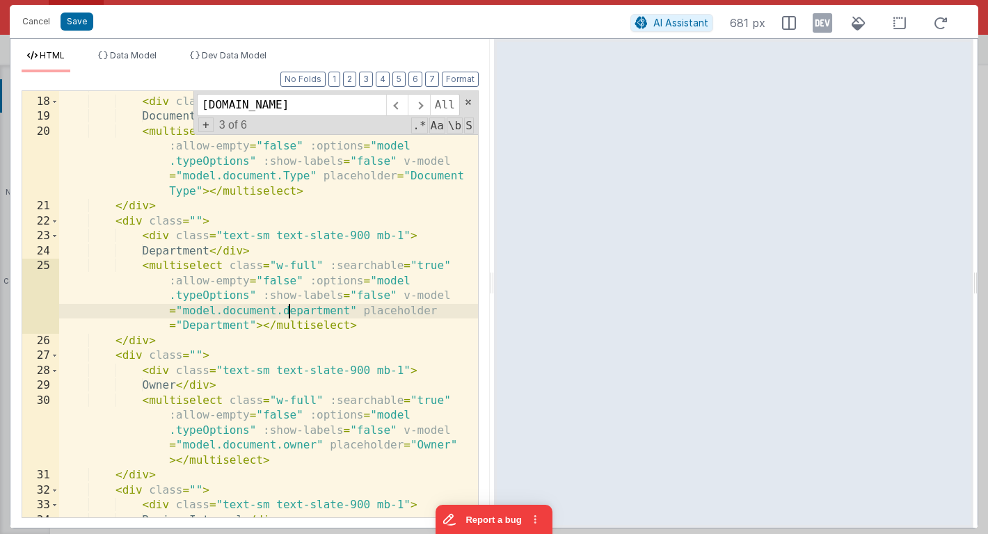
click at [289, 310] on div "< div class = "" > < div class = "text-sm text-slate-900 mb-1" > Document Type …" at bounding box center [268, 307] width 419 height 456
click at [419, 106] on span at bounding box center [419, 105] width 22 height 22
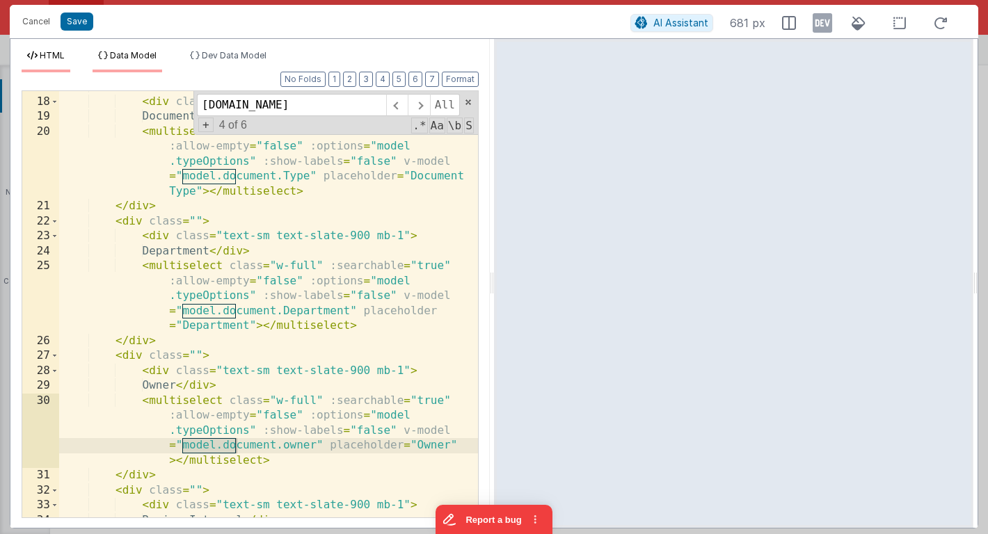
click at [117, 52] on span "Data Model" at bounding box center [133, 55] width 47 height 10
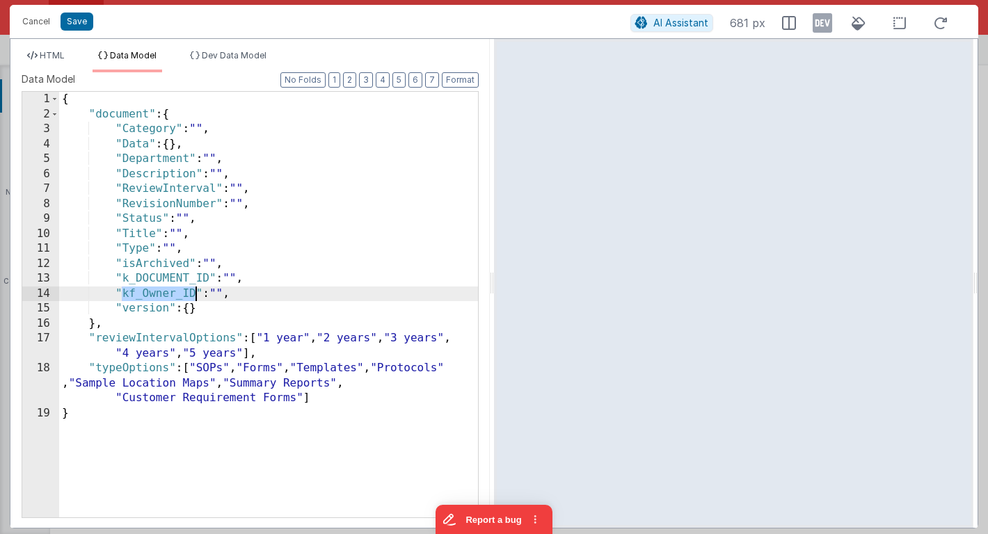
drag, startPoint x: 120, startPoint y: 296, endPoint x: 195, endPoint y: 293, distance: 75.2
click at [195, 293] on div "{ "document" : { "Category" : "" , "Data" : { } , "Department" : "" , "Descript…" at bounding box center [268, 320] width 419 height 456
click at [50, 56] on span "HTML" at bounding box center [52, 55] width 25 height 10
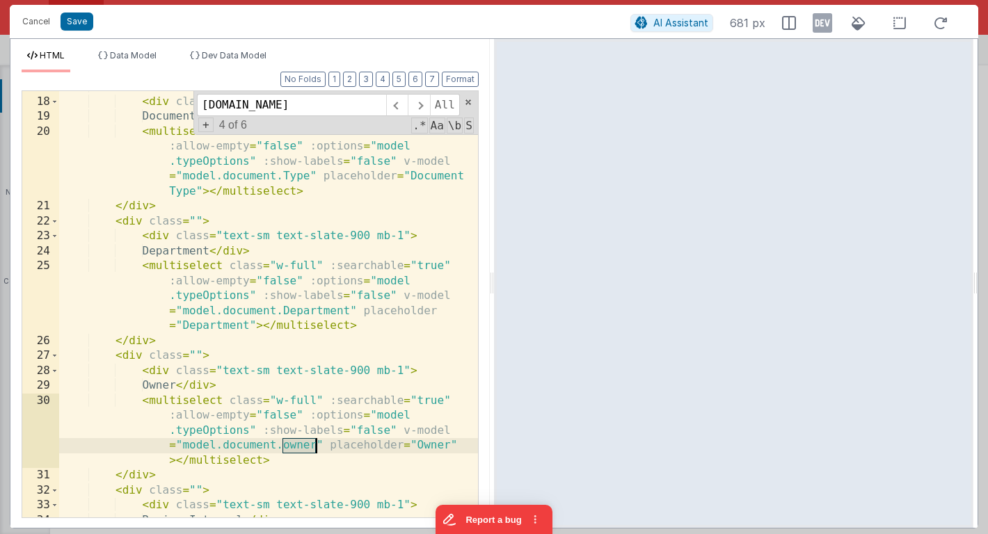
drag, startPoint x: 284, startPoint y: 445, endPoint x: 317, endPoint y: 445, distance: 33.4
click at [317, 445] on div "< div class = "" > < div class = "text-sm text-slate-900 mb-1" > Document Type …" at bounding box center [268, 307] width 419 height 456
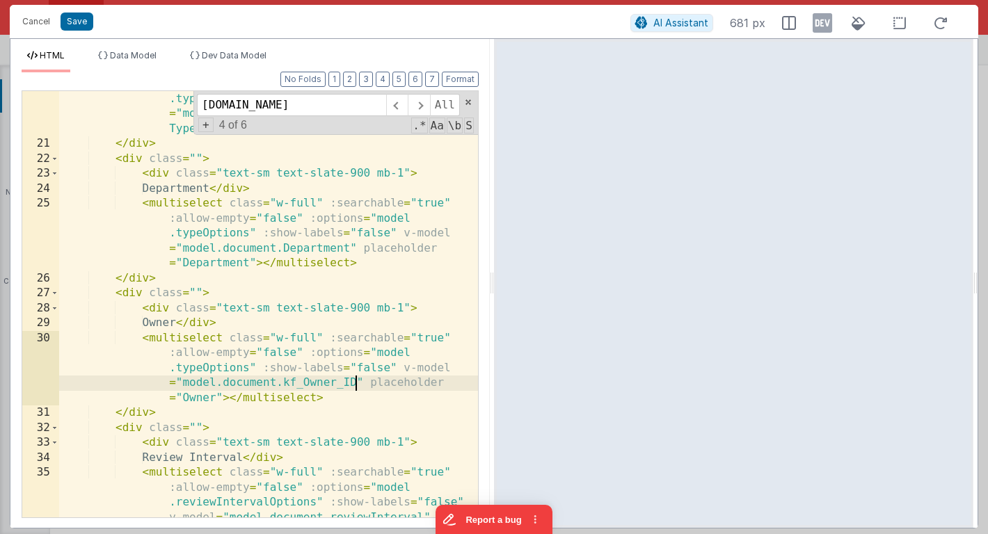
scroll to position [422, 0]
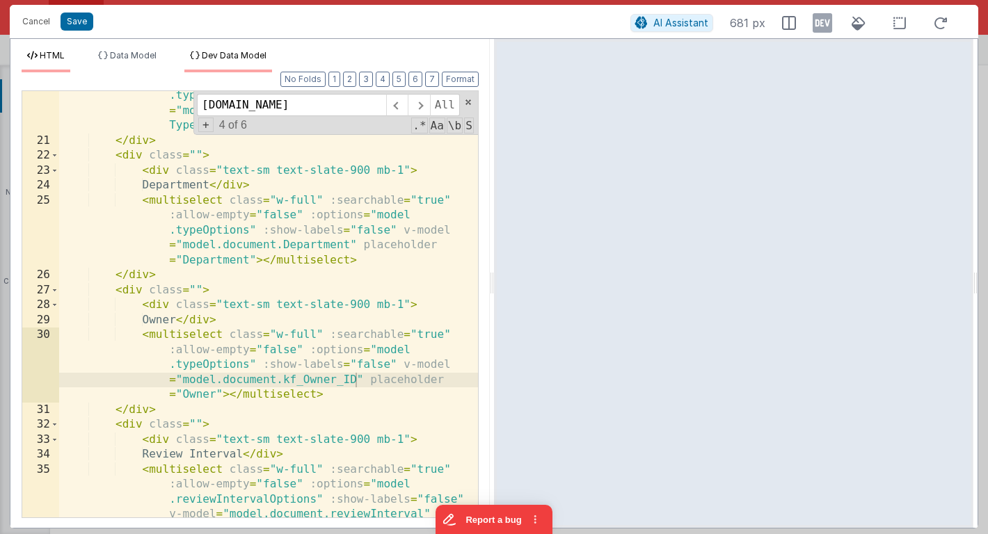
click at [227, 60] on span "Dev Data Model" at bounding box center [234, 55] width 65 height 10
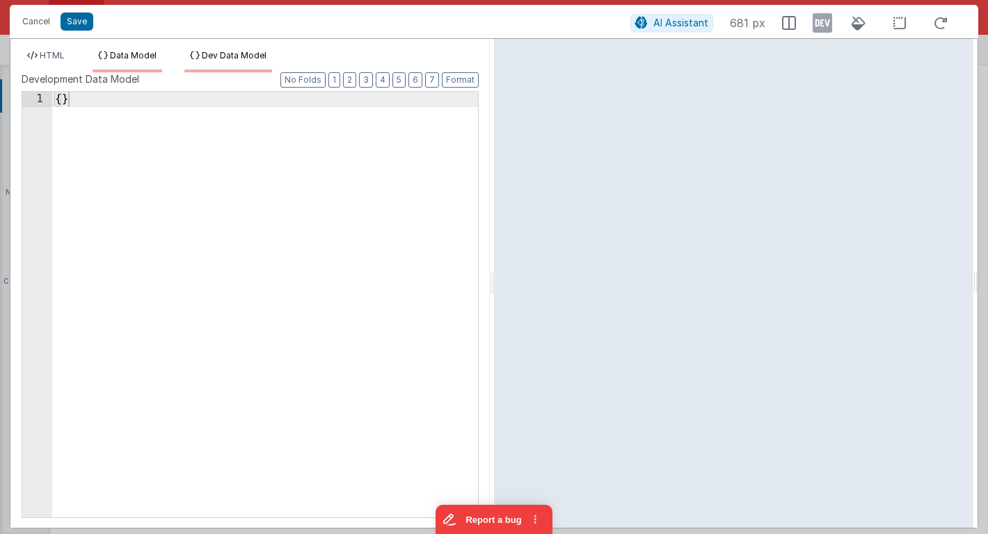
click at [127, 52] on span "Data Model" at bounding box center [133, 55] width 47 height 10
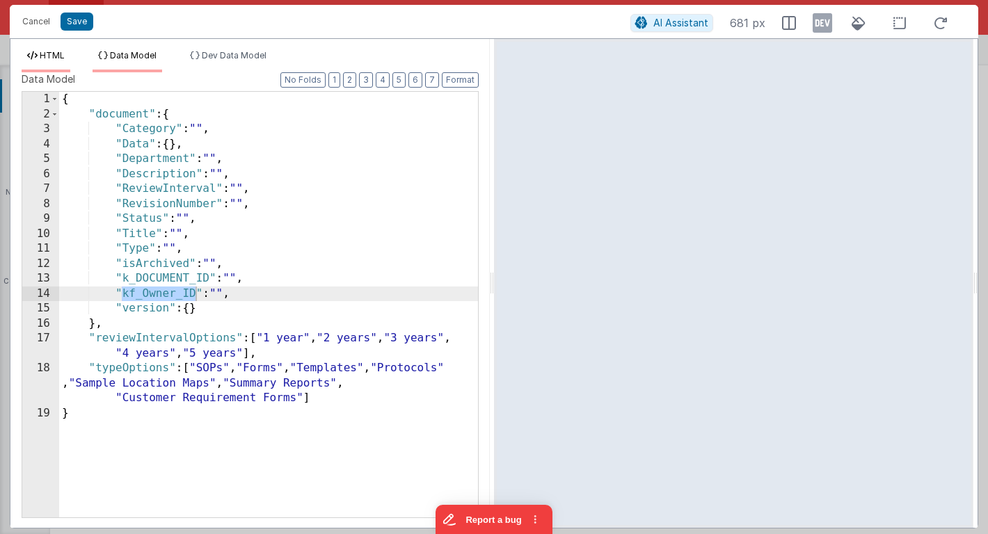
click at [58, 58] on span "HTML" at bounding box center [52, 55] width 25 height 10
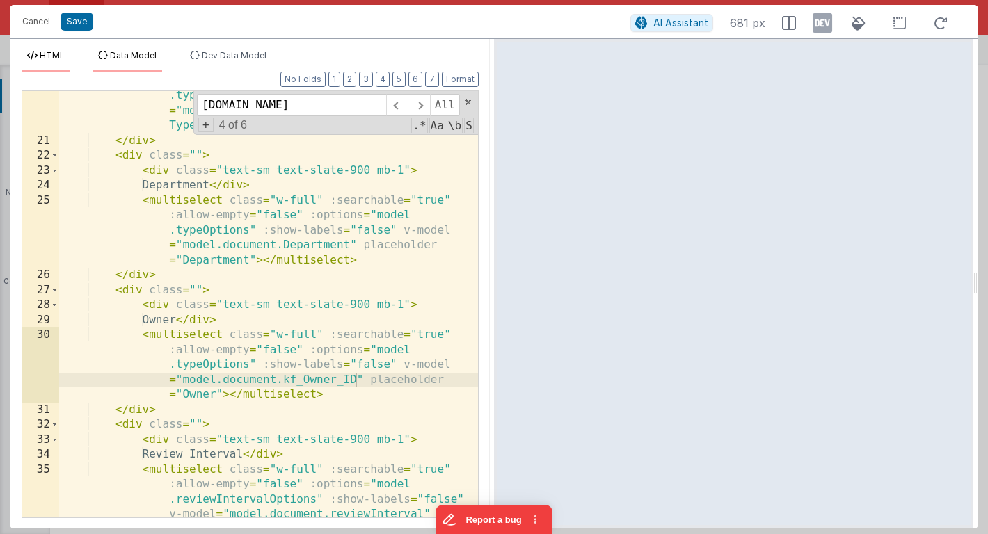
click at [113, 56] on span "Data Model" at bounding box center [133, 55] width 47 height 10
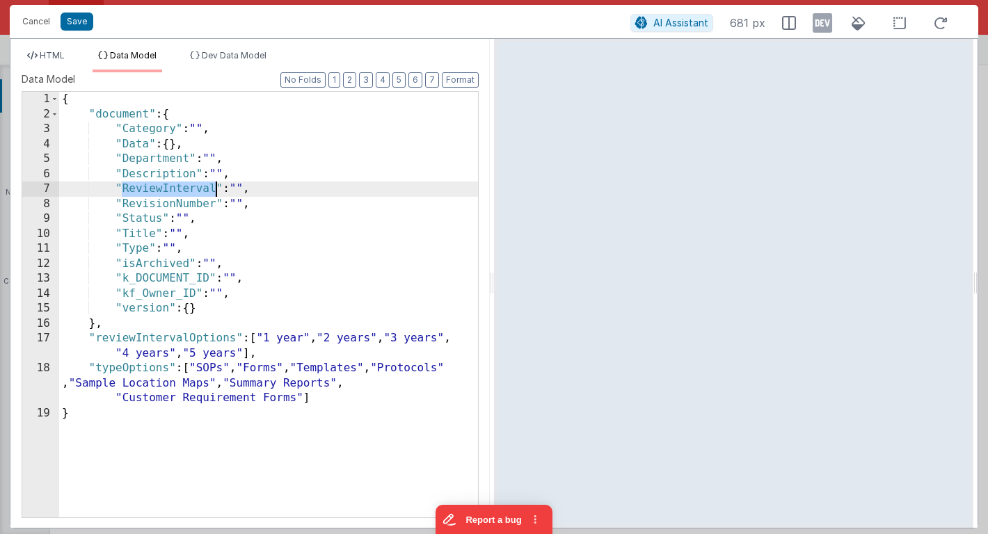
drag, startPoint x: 124, startPoint y: 189, endPoint x: 214, endPoint y: 191, distance: 89.7
click at [214, 191] on div "{ "document" : { "Category" : "" , "Data" : { } , "Department" : "" , "Descript…" at bounding box center [268, 320] width 419 height 456
click at [55, 56] on span "HTML" at bounding box center [52, 55] width 25 height 10
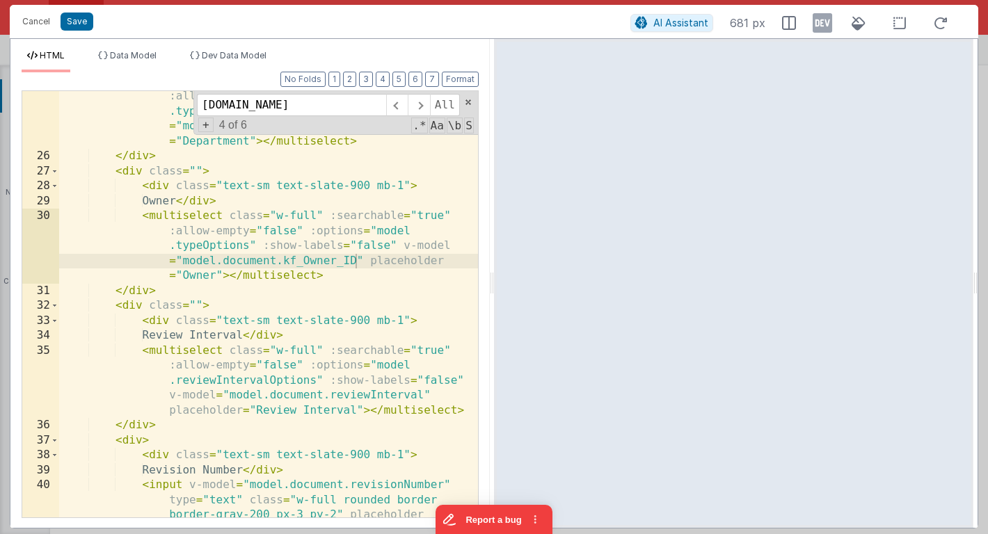
scroll to position [543, 0]
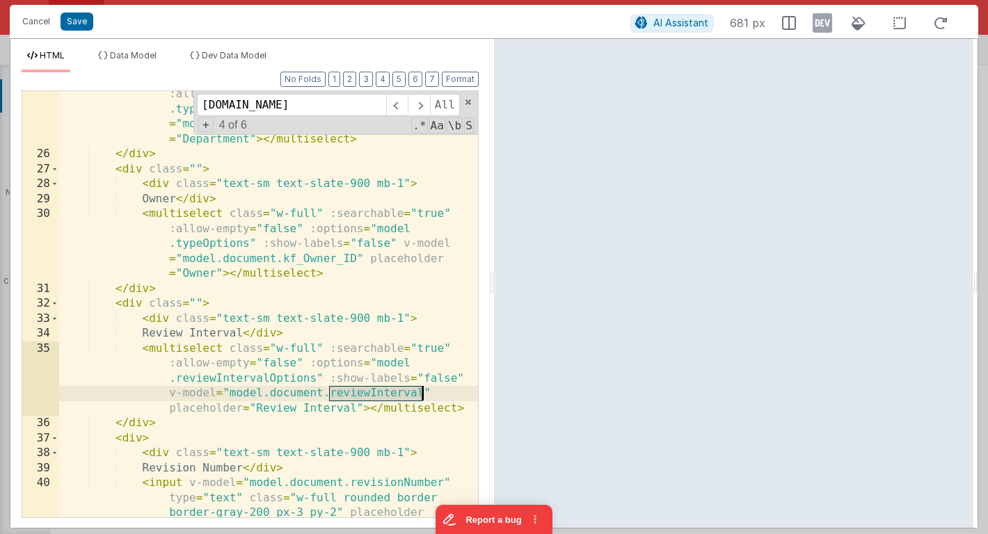
drag, startPoint x: 330, startPoint y: 396, endPoint x: 422, endPoint y: 394, distance: 92.5
click at [422, 394] on div "< multiselect class = "w-full" :searchable = "true" :allow-empty = "false" :opt…" at bounding box center [268, 352] width 419 height 561
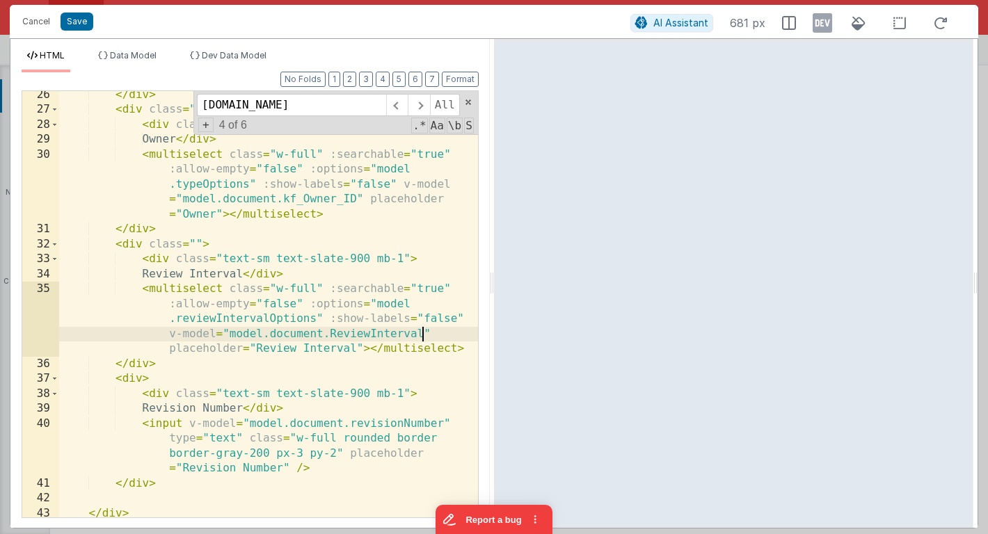
scroll to position [602, 0]
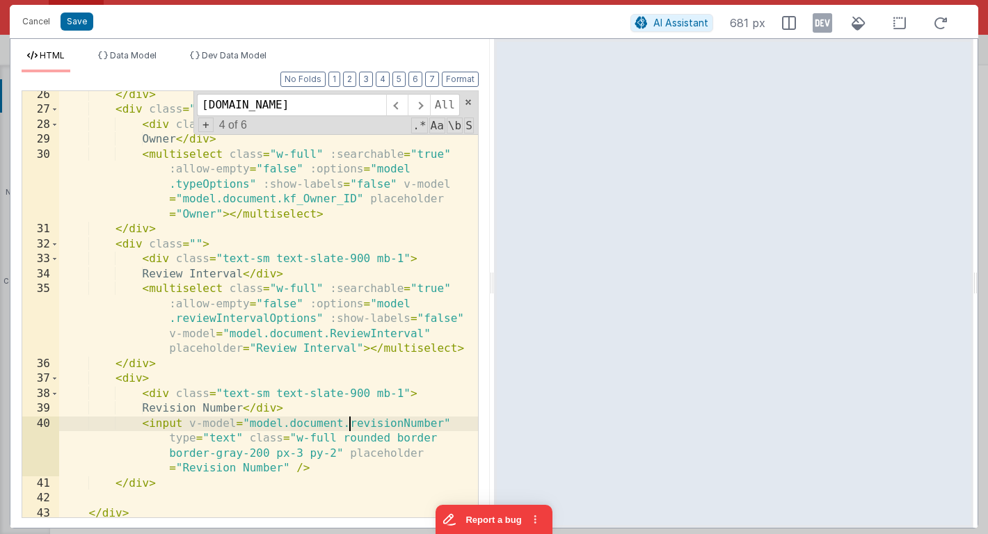
click at [351, 424] on div "</ div > < div class = "" > < div class = "text-sm text-slate-900 mb-1" > Owner…" at bounding box center [268, 316] width 419 height 456
click at [220, 58] on span "Dev Data Model" at bounding box center [234, 55] width 65 height 10
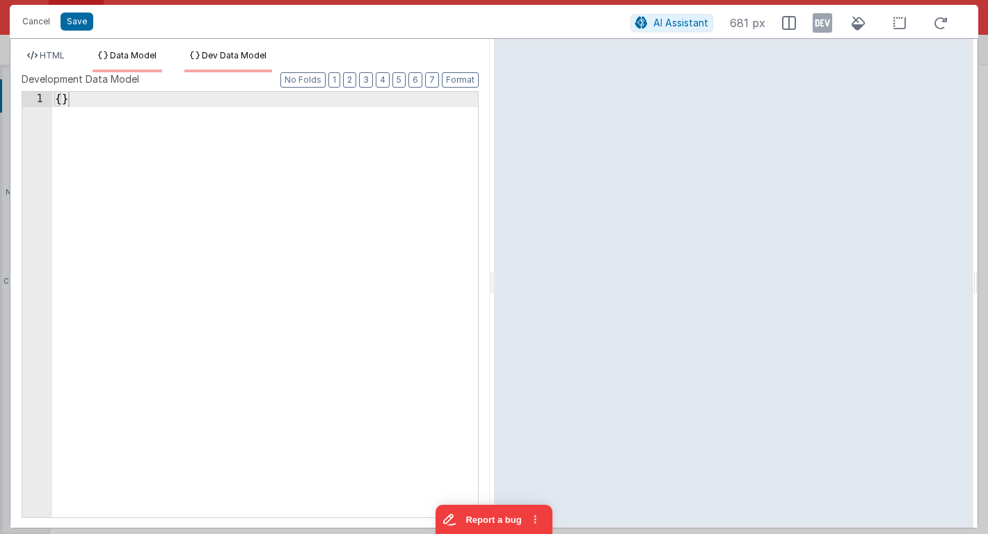
click at [145, 55] on span "Data Model" at bounding box center [133, 55] width 47 height 10
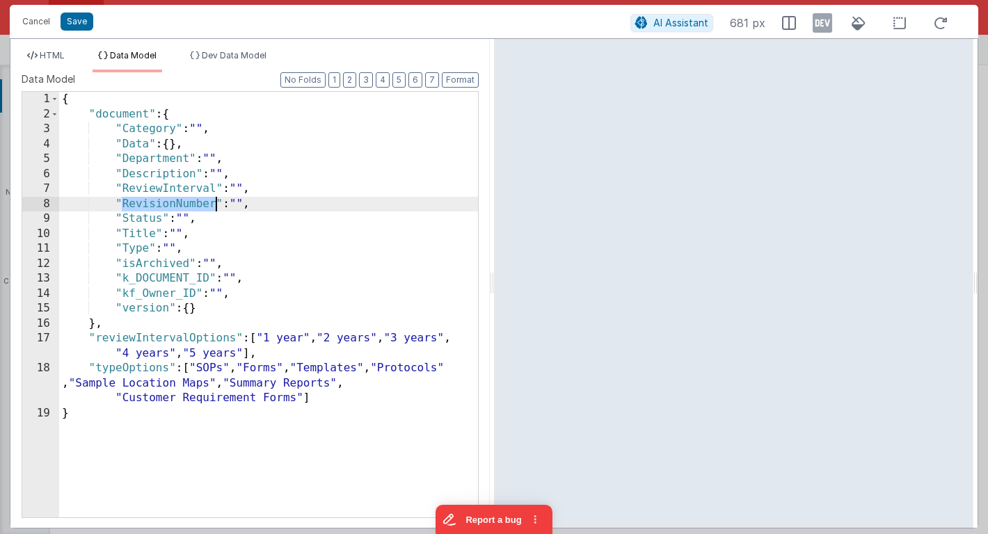
drag, startPoint x: 122, startPoint y: 207, endPoint x: 215, endPoint y: 211, distance: 92.6
click at [215, 211] on div "{ "document" : { "Category" : "" , "Data" : { } , "Department" : "" , "Descript…" at bounding box center [268, 320] width 419 height 456
click at [51, 56] on span "HTML" at bounding box center [52, 55] width 25 height 10
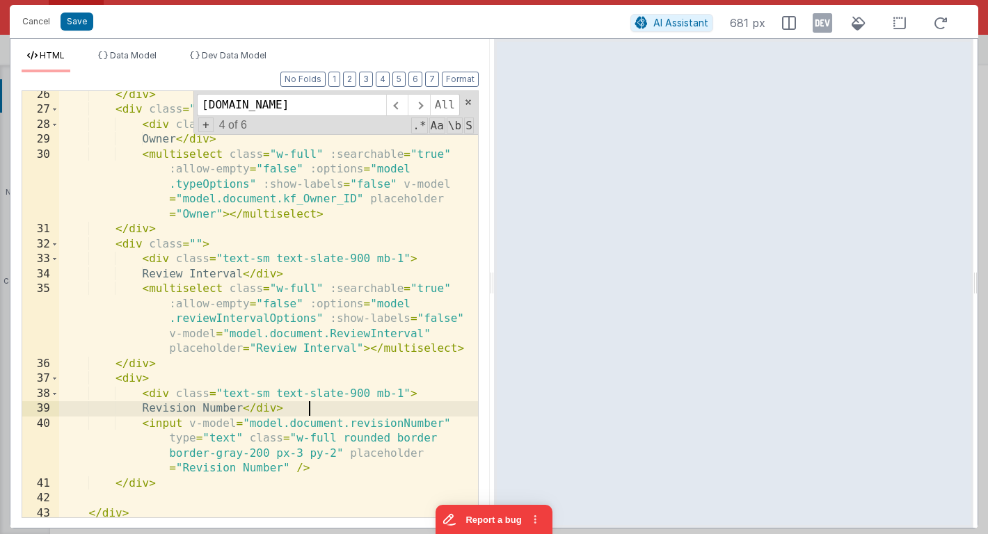
click at [348, 416] on div "</ div > < div class = "" > < div class = "text-sm text-slate-900 mb-1" > Owner…" at bounding box center [268, 316] width 419 height 456
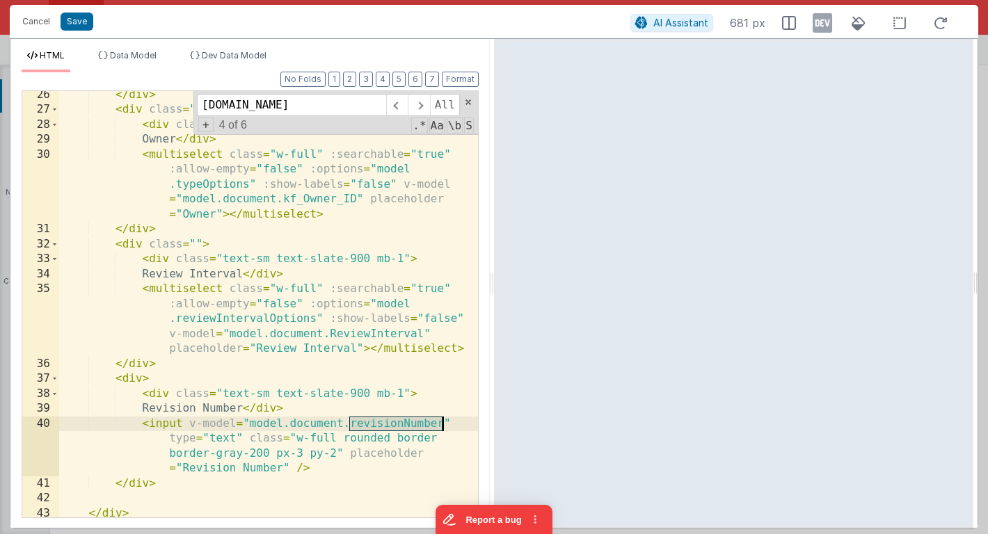
drag, startPoint x: 349, startPoint y: 425, endPoint x: 443, endPoint y: 424, distance: 94.6
click at [443, 424] on div "</ div > < div class = "" > < div class = "text-sm text-slate-900 mb-1" > Owner…" at bounding box center [268, 316] width 419 height 456
click at [81, 27] on button "Save" at bounding box center [77, 22] width 33 height 18
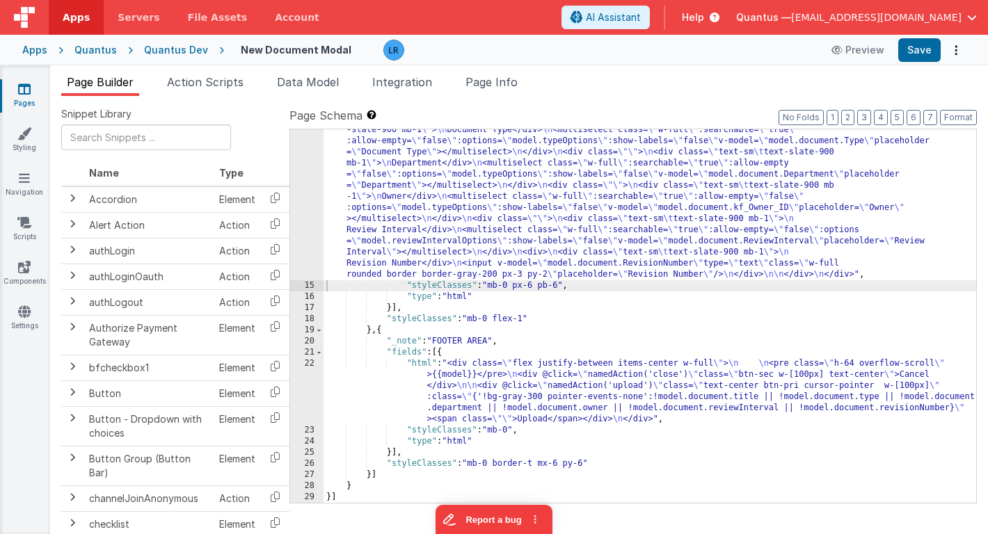
scroll to position [239, 0]
click at [962, 365] on div at bounding box center [969, 197] width 14 height 612
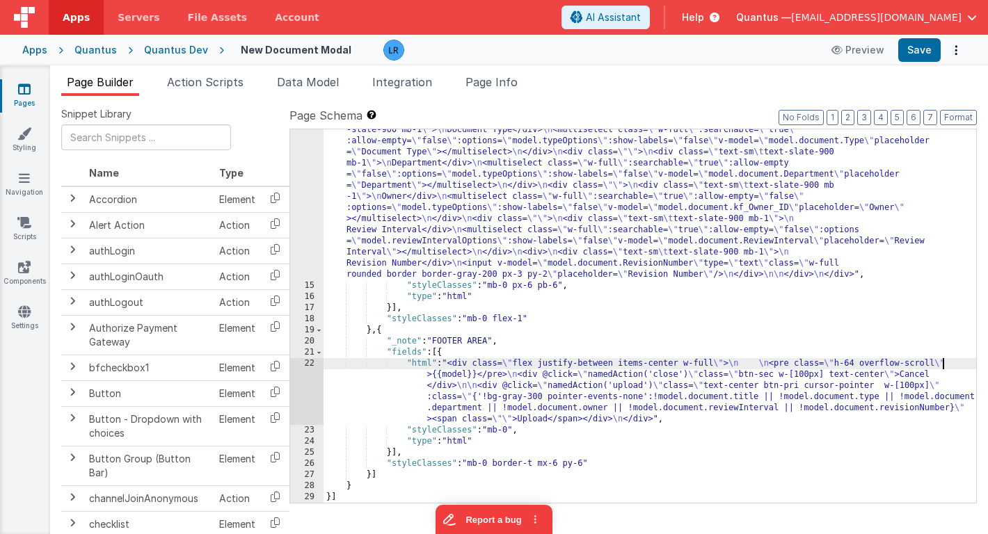
click at [943, 365] on div ""html" : "<div class= \" flex space-x-6 h-full \" > \n <div id= \" drag-drop \"…" at bounding box center [649, 350] width 653 height 630
click at [961, 364] on div ""html" : "<div class= \" flex space-x-6 h-full \" > \n <div id= \" drag-drop \"…" at bounding box center [649, 350] width 653 height 630
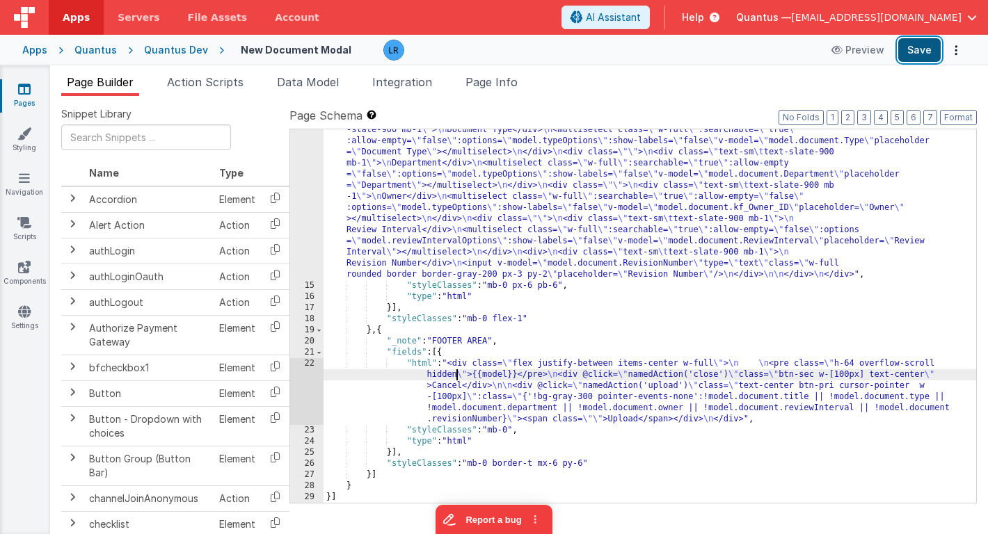
click at [911, 44] on button "Save" at bounding box center [919, 50] width 42 height 24
click at [13, 104] on link "Pages" at bounding box center [24, 96] width 50 height 28
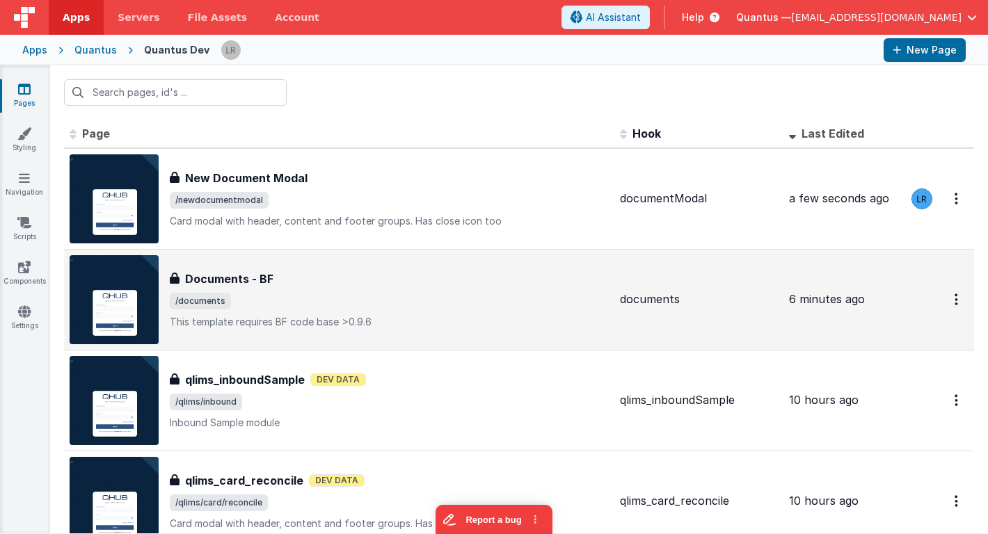
click at [310, 293] on span "/documents" at bounding box center [389, 301] width 439 height 17
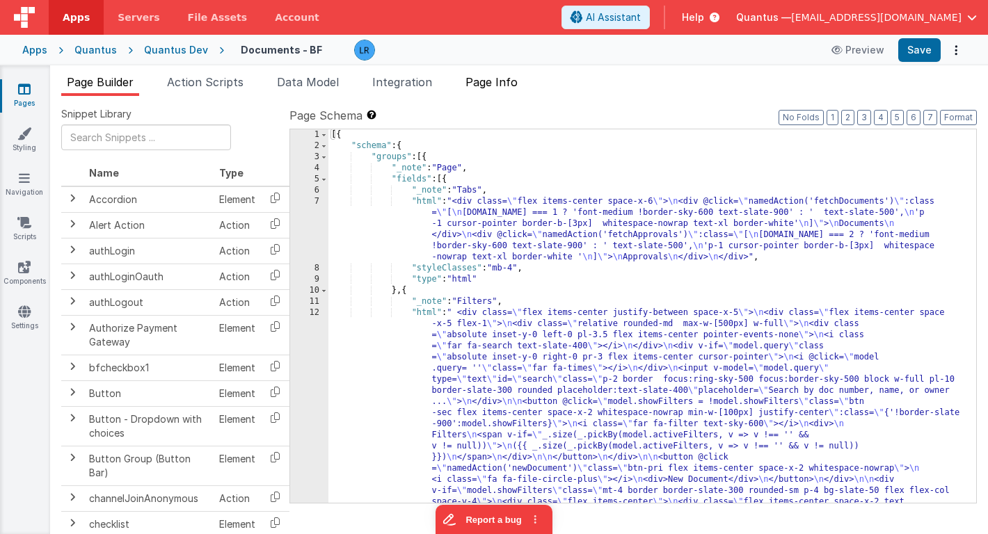
click at [513, 85] on span "Page Info" at bounding box center [491, 82] width 52 height 14
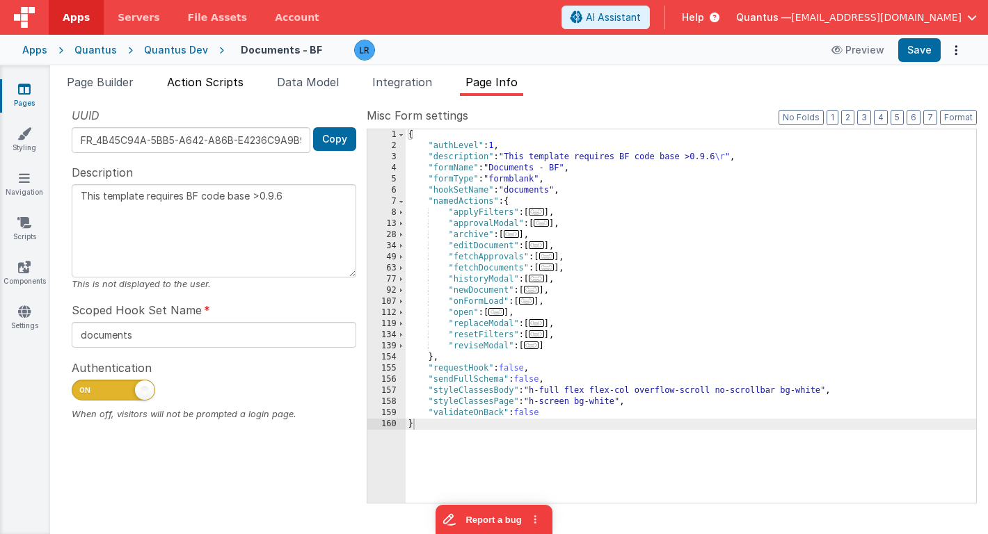
click at [230, 90] on li "Action Scripts" at bounding box center [205, 85] width 88 height 22
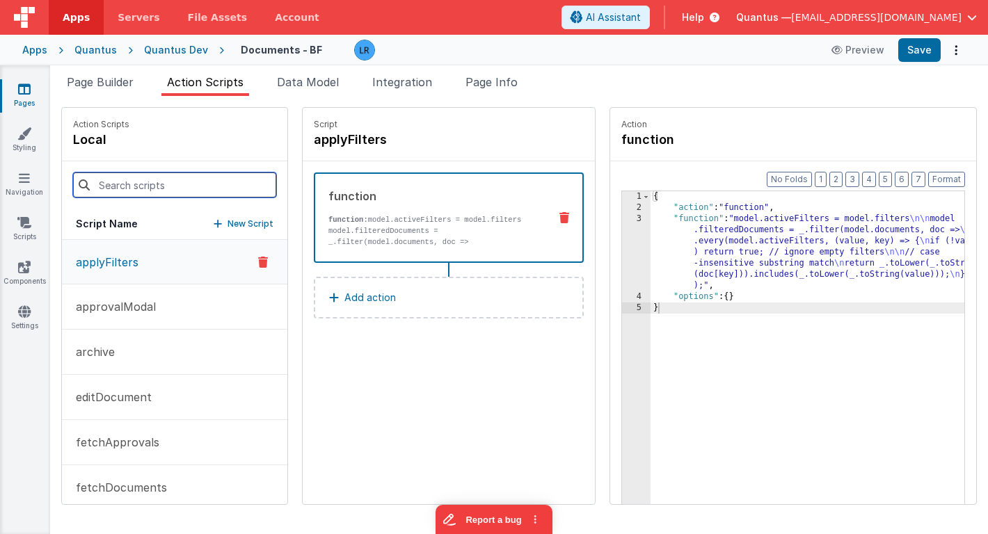
click at [169, 184] on input at bounding box center [174, 185] width 203 height 25
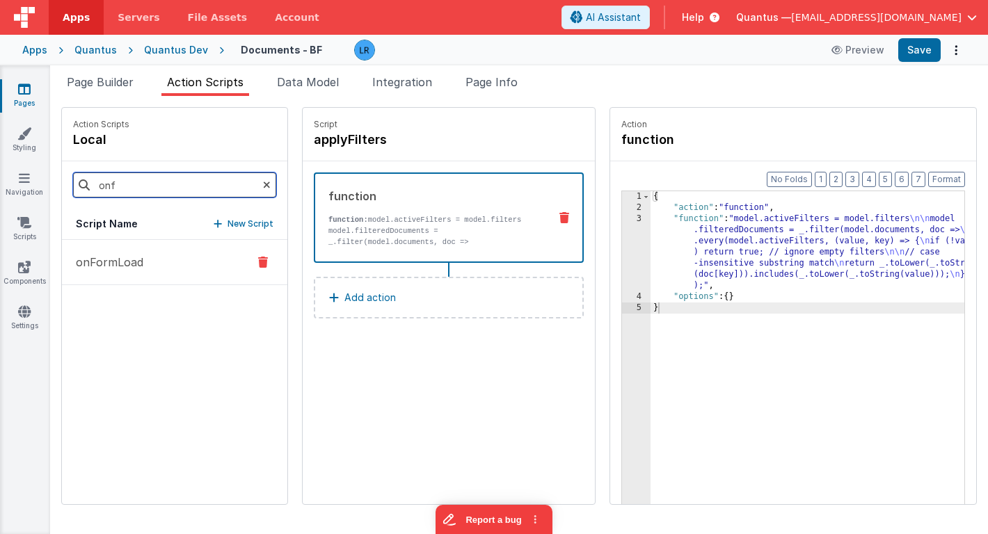
type input "onf"
click at [131, 275] on button "onFormLoad" at bounding box center [174, 262] width 225 height 45
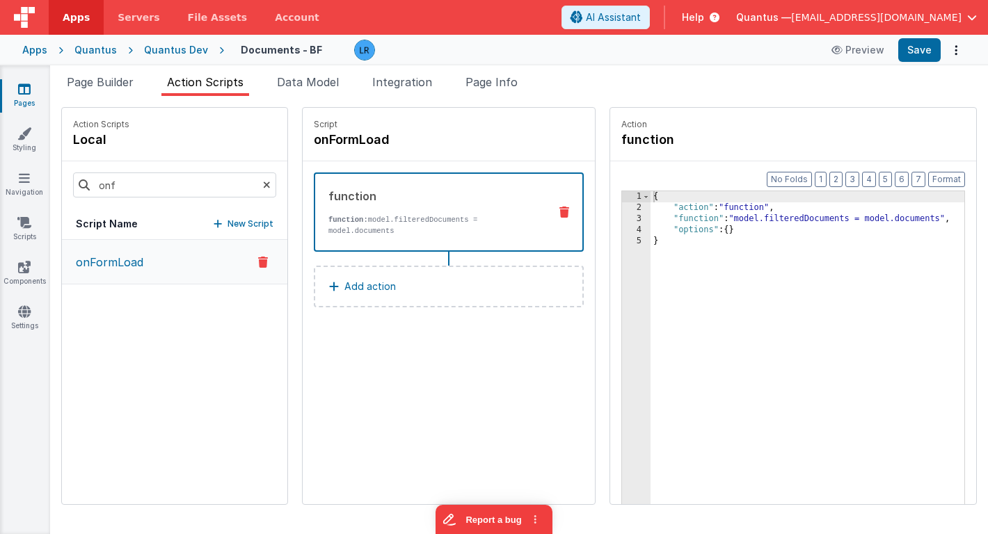
click at [344, 282] on p "Add action" at bounding box center [369, 286] width 51 height 17
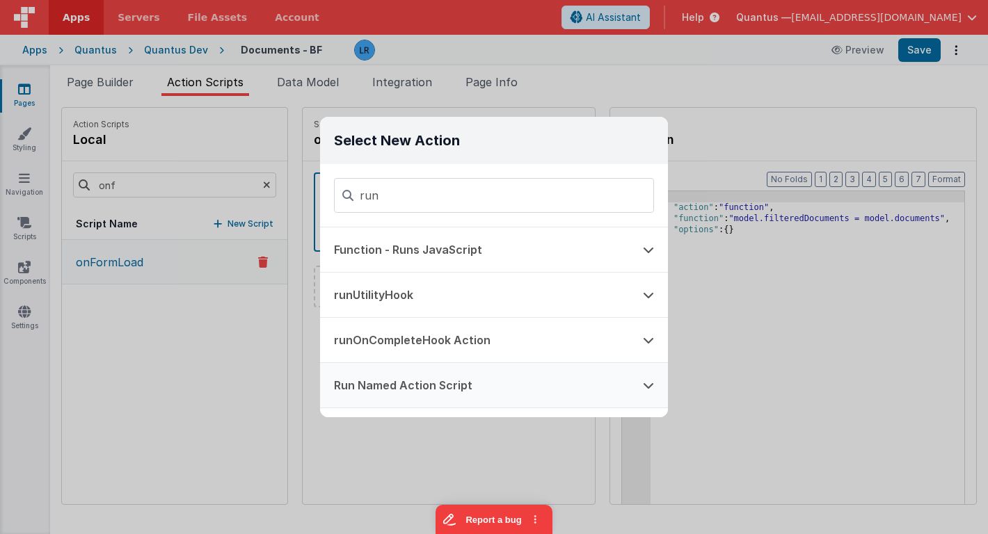
type input "run"
click at [364, 385] on button "Run Named Action Script" at bounding box center [474, 385] width 309 height 45
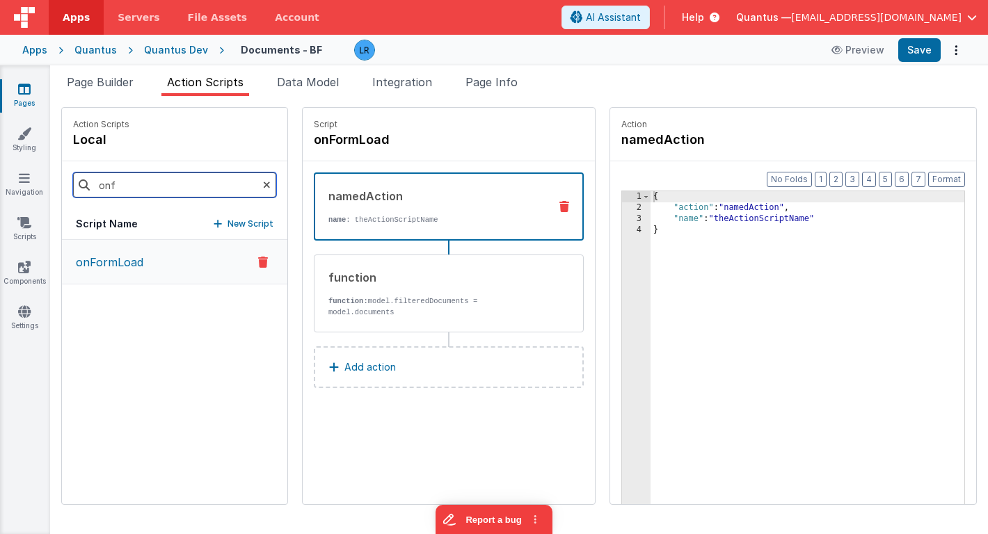
click at [221, 181] on div "onf" at bounding box center [174, 184] width 225 height 47
click at [263, 184] on icon at bounding box center [267, 184] width 8 height 47
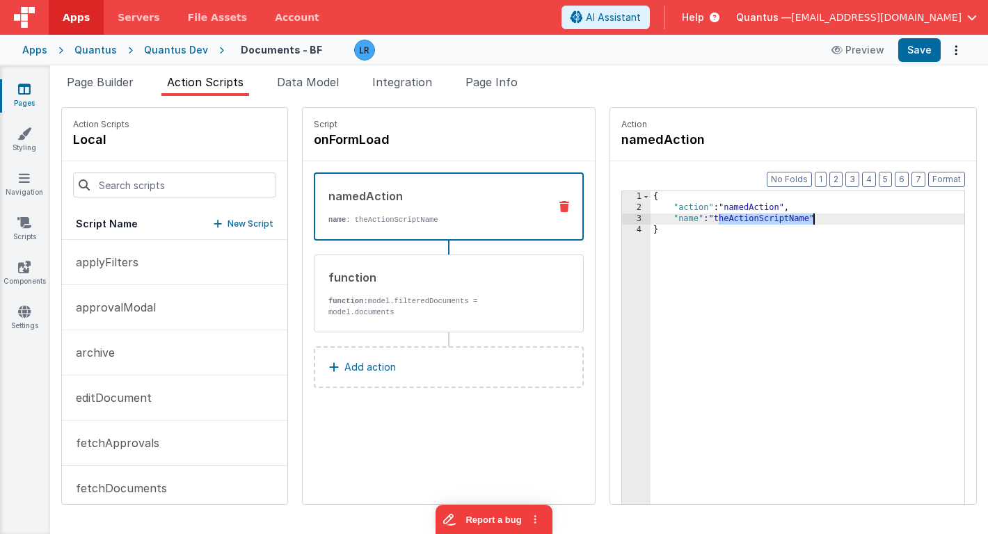
drag, startPoint x: 679, startPoint y: 223, endPoint x: 771, endPoint y: 223, distance: 91.8
click at [771, 223] on div "{ "action" : "namedAction" , "name" : "theActionScriptName" }" at bounding box center [827, 380] width 355 height 378
